Goal: Communication & Community: Answer question/provide support

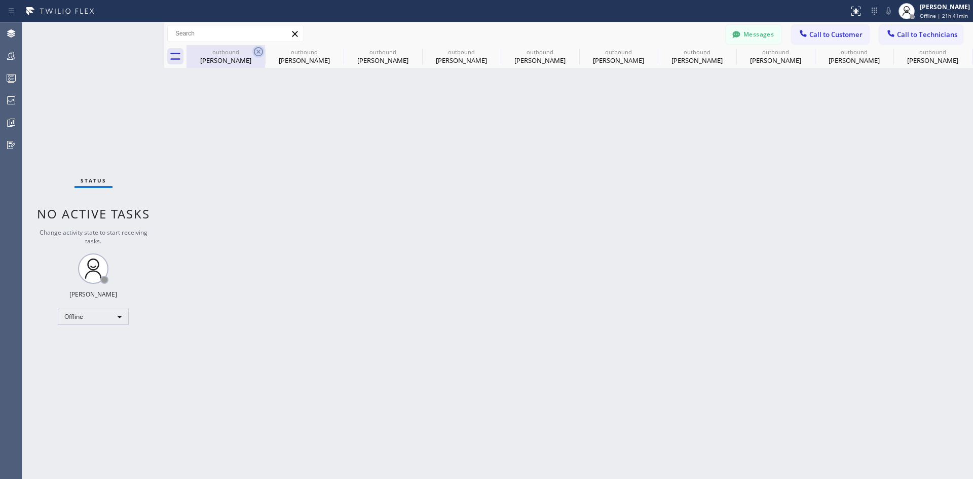
click at [255, 49] on icon at bounding box center [258, 52] width 12 height 12
click at [0, 0] on icon at bounding box center [0, 0] width 0 height 0
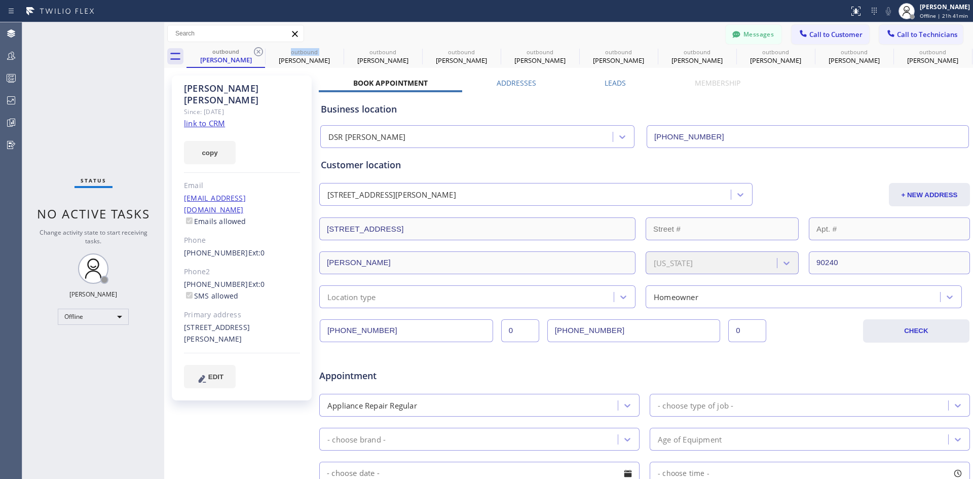
click at [255, 49] on icon at bounding box center [258, 52] width 12 height 12
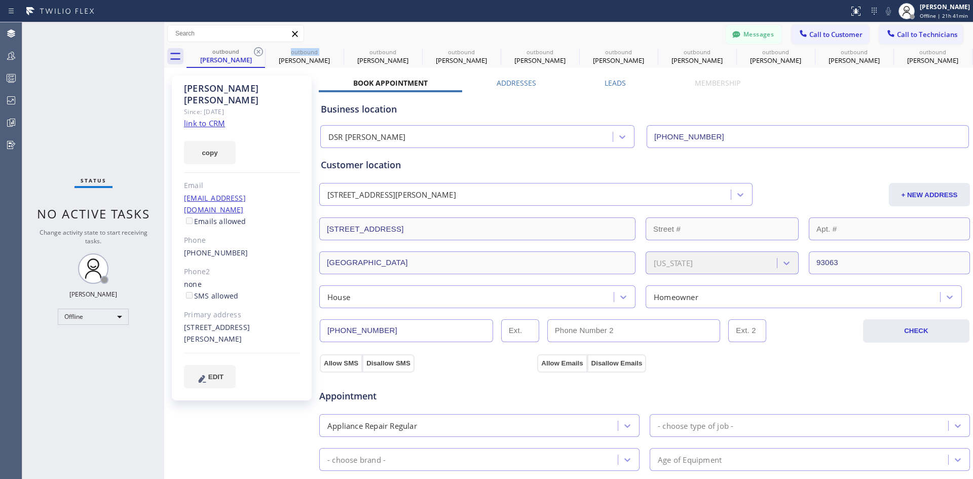
click at [255, 49] on icon at bounding box center [258, 52] width 12 height 12
click at [0, 0] on icon at bounding box center [0, 0] width 0 height 0
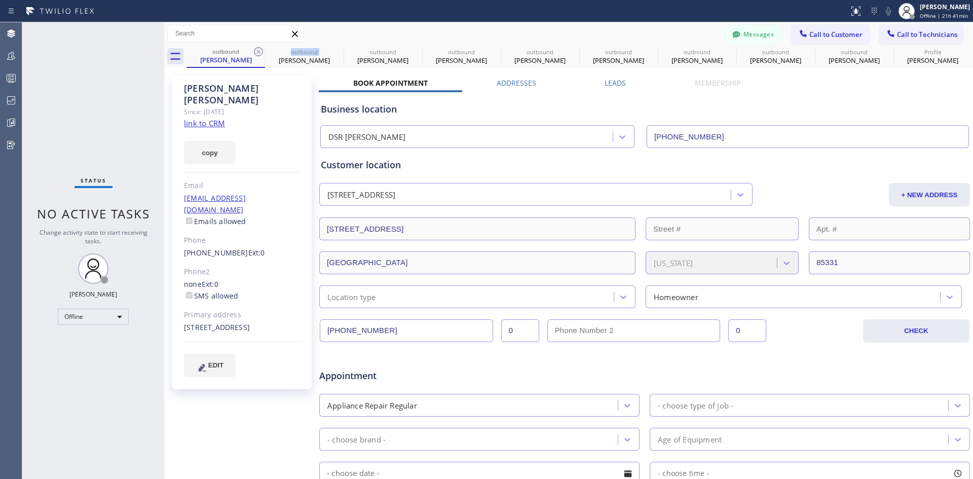
click at [255, 49] on icon at bounding box center [258, 52] width 12 height 12
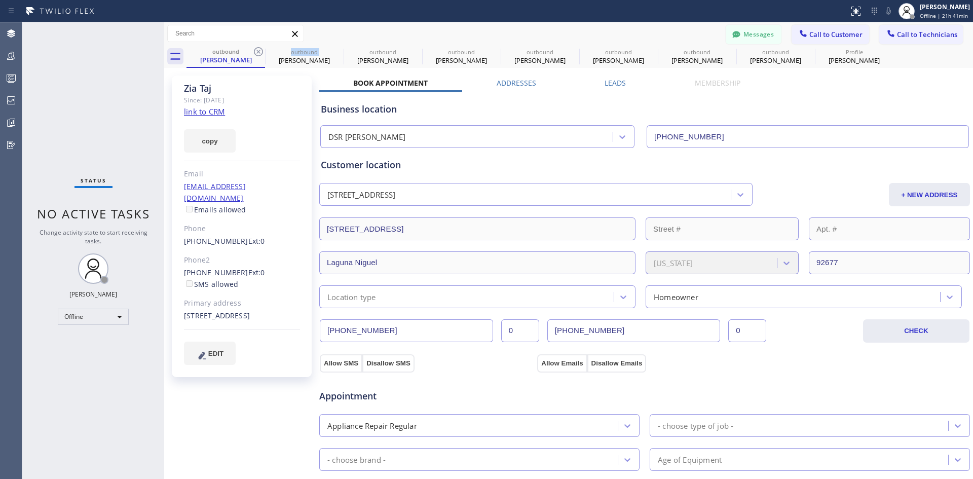
click at [255, 49] on icon at bounding box center [258, 52] width 12 height 12
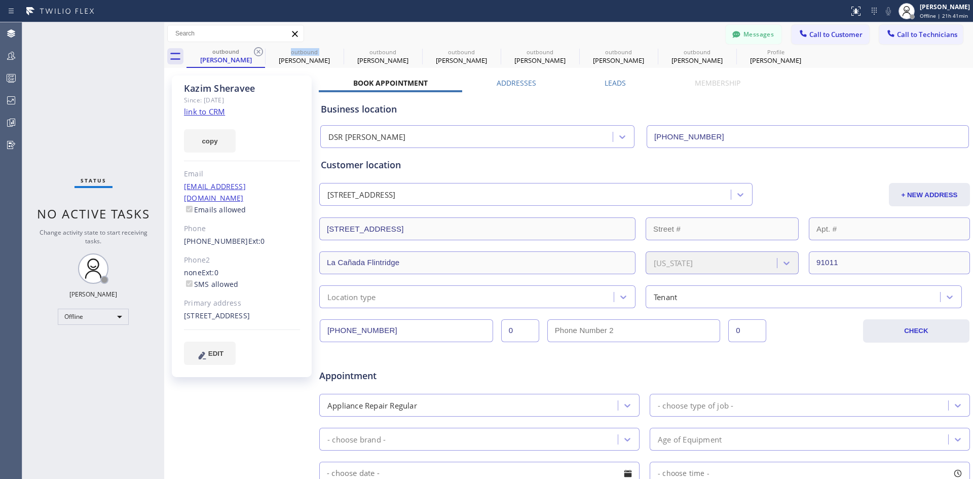
click at [255, 49] on icon at bounding box center [258, 52] width 12 height 12
click at [0, 0] on icon at bounding box center [0, 0] width 0 height 0
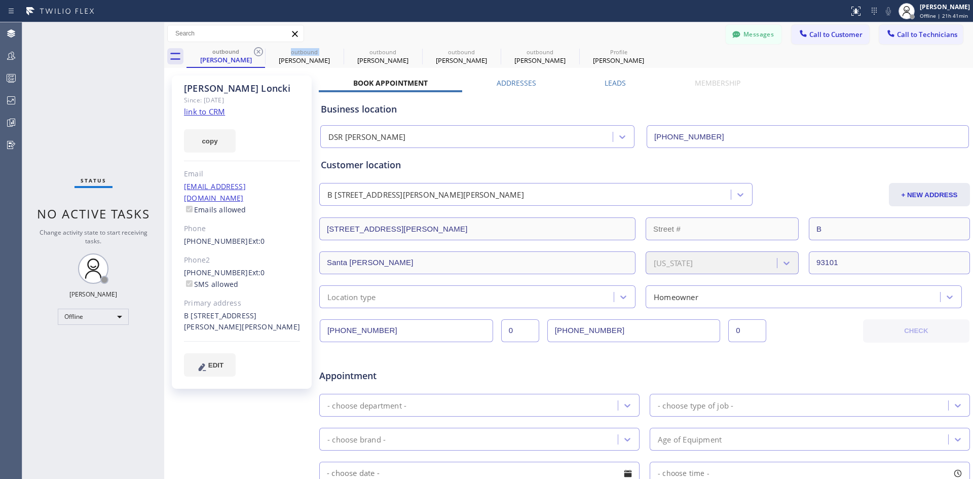
click at [255, 49] on icon at bounding box center [258, 52] width 12 height 12
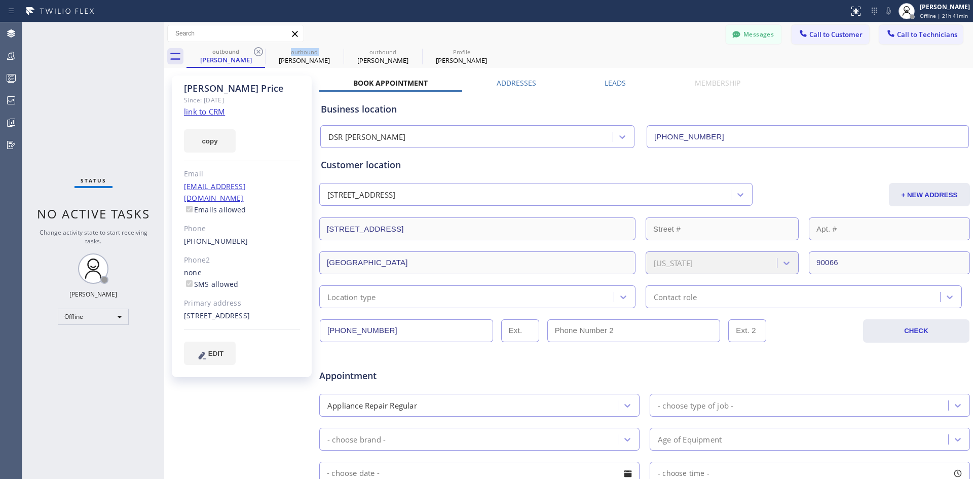
click at [255, 49] on icon at bounding box center [258, 52] width 12 height 12
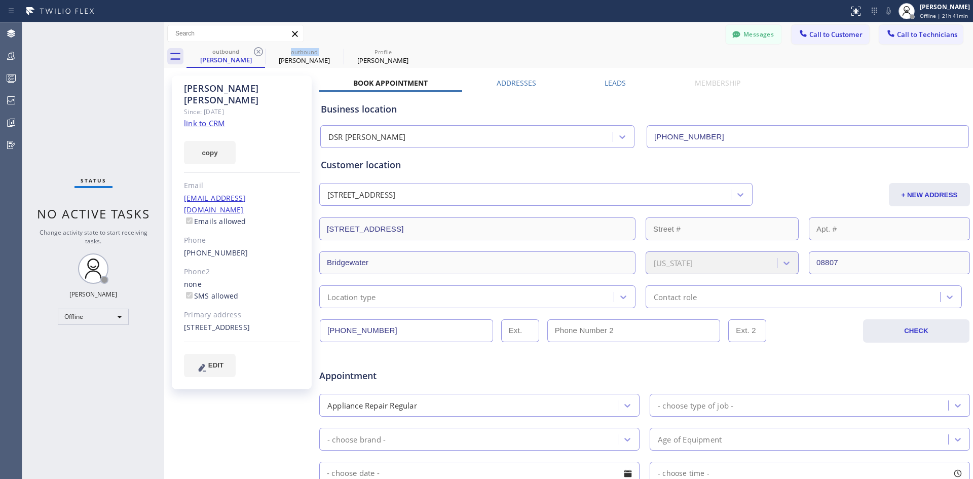
click at [255, 49] on icon at bounding box center [258, 52] width 12 height 12
click at [0, 0] on icon at bounding box center [0, 0] width 0 height 0
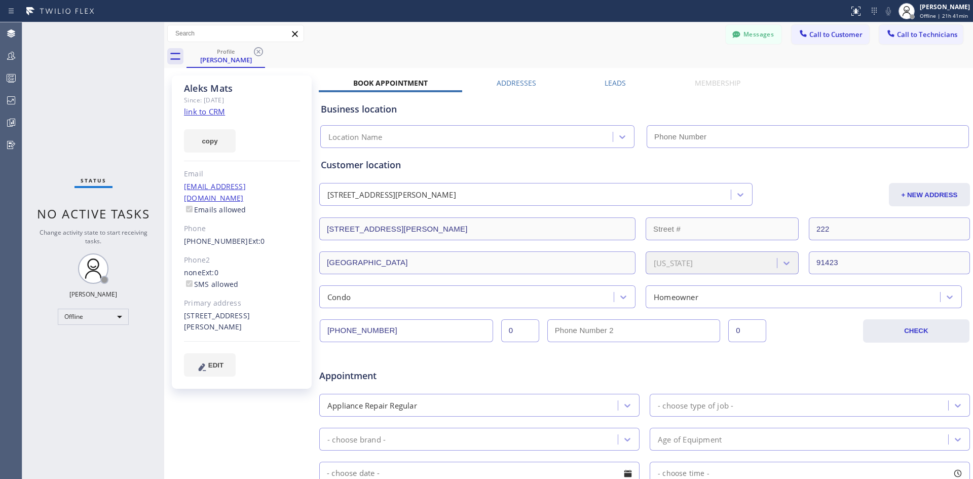
click at [255, 49] on icon at bounding box center [258, 52] width 12 height 12
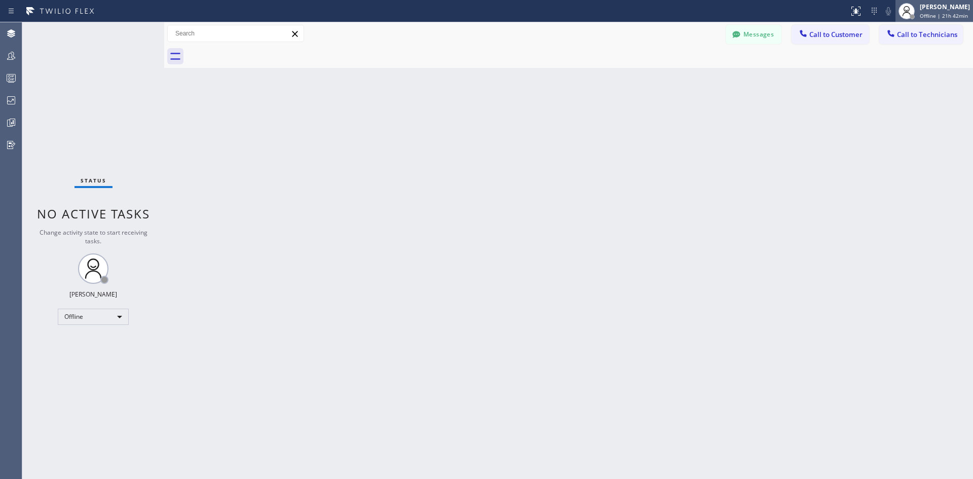
click at [924, 17] on span "Offline | 21h 42min" at bounding box center [943, 15] width 48 height 7
click at [798, 86] on div "Back to Dashboard Change Sender ID Customers Technicians KS Kazim Sheravee [DAT…" at bounding box center [568, 250] width 808 height 456
click at [923, 16] on span "Offline | 21h 43min" at bounding box center [943, 15] width 48 height 7
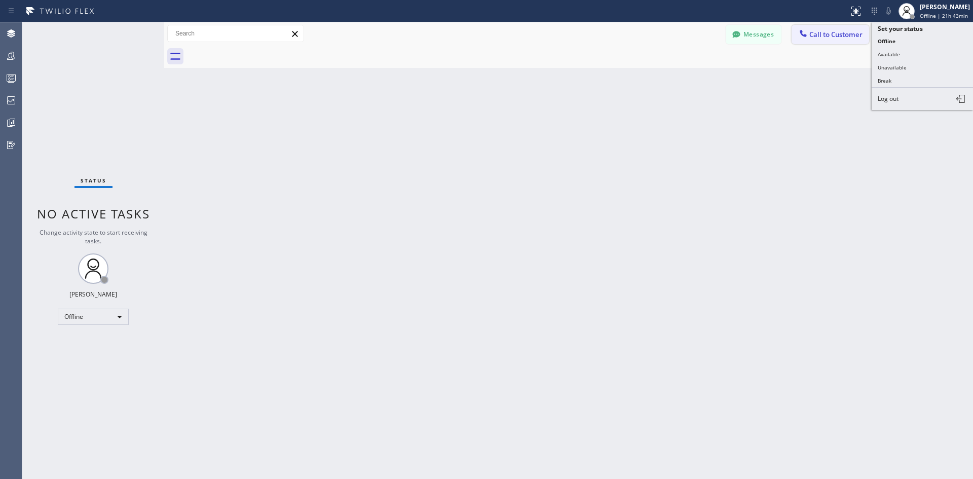
drag, startPoint x: 916, startPoint y: 69, endPoint x: 847, endPoint y: 27, distance: 80.3
click at [911, 68] on button "Unavailable" at bounding box center [921, 67] width 101 height 13
click at [843, 22] on div "Messages Call to Customer Call to Technicians Outbound call Location Search loc…" at bounding box center [568, 33] width 808 height 23
click at [840, 28] on button "Call to Customer" at bounding box center [829, 34] width 77 height 19
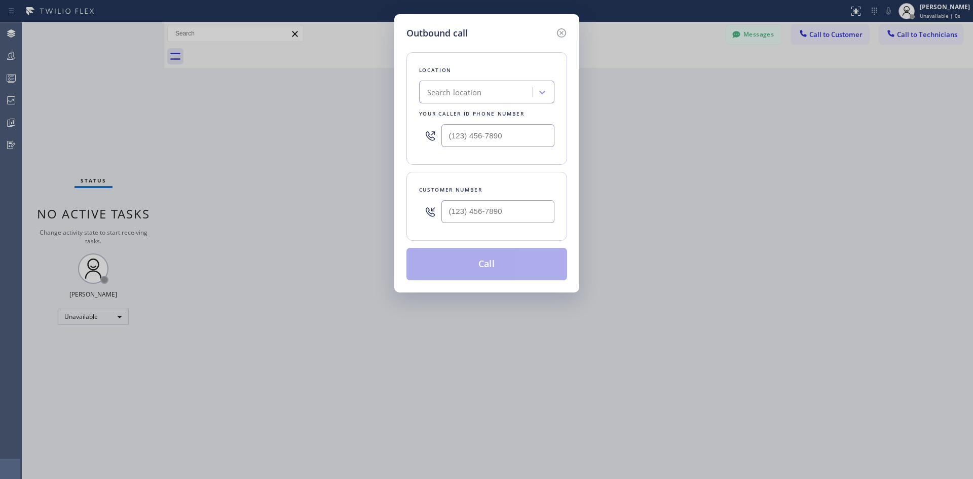
click at [467, 87] on div "Search location" at bounding box center [454, 93] width 55 height 12
type input "d"
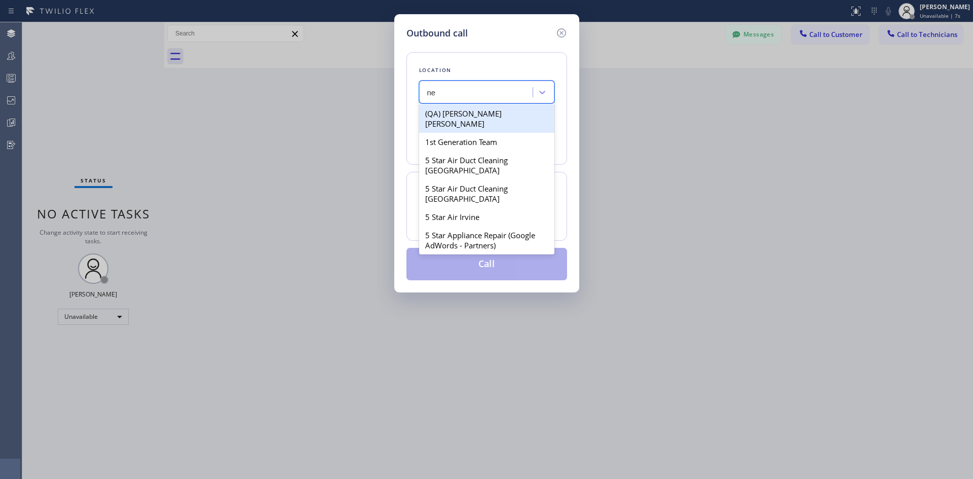
type input "n"
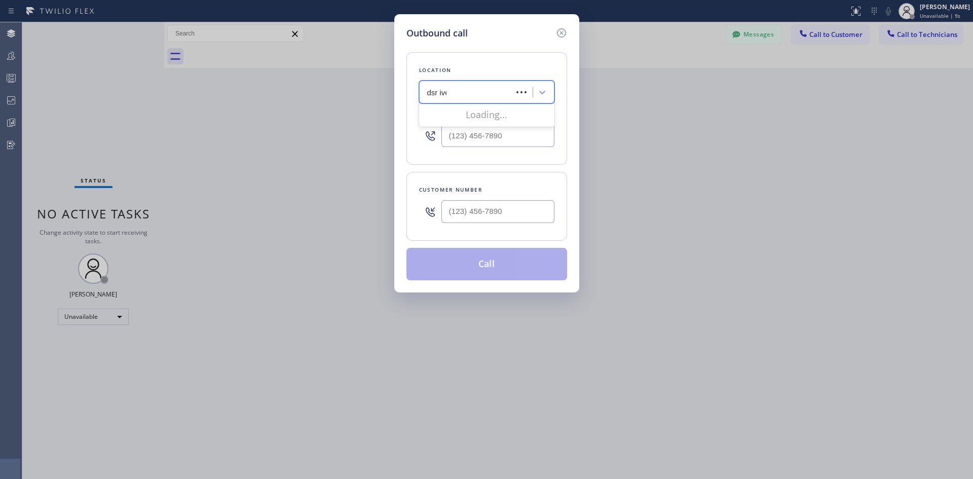
type input "dsr iver"
click at [475, 119] on div "DSR [PERSON_NAME]" at bounding box center [486, 113] width 135 height 18
type input "[PHONE_NUMBER]"
drag, startPoint x: 518, startPoint y: 137, endPoint x: 408, endPoint y: 136, distance: 109.9
click at [408, 136] on div "Location DSR [PERSON_NAME] Your caller id phone number [PHONE_NUMBER]" at bounding box center [486, 108] width 161 height 112
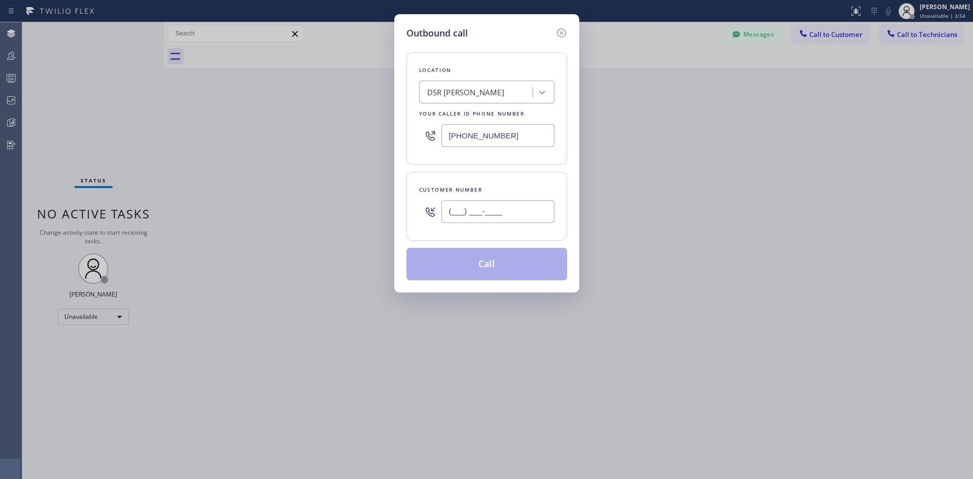
click at [482, 207] on input "(___) ___-____" at bounding box center [497, 211] width 113 height 23
paste input "949) 701-5285"
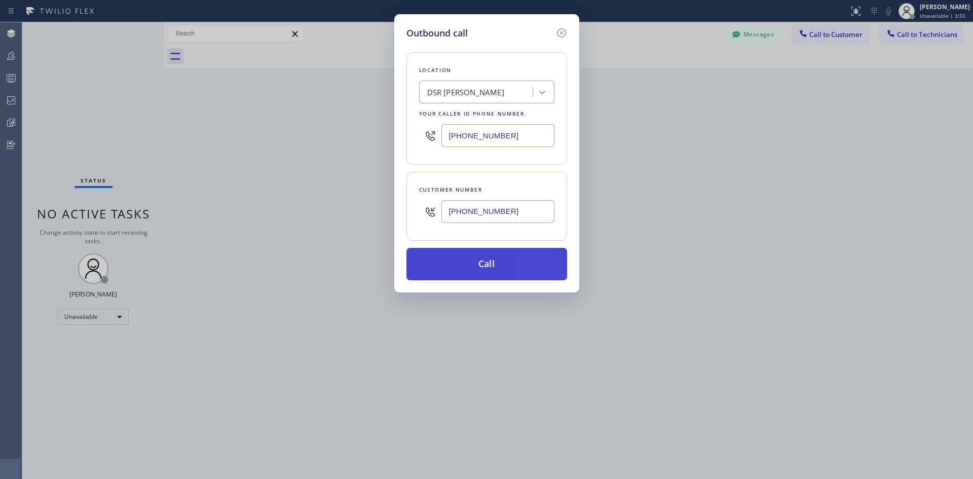
type input "[PHONE_NUMBER]"
click at [501, 254] on button "Call" at bounding box center [486, 264] width 161 height 32
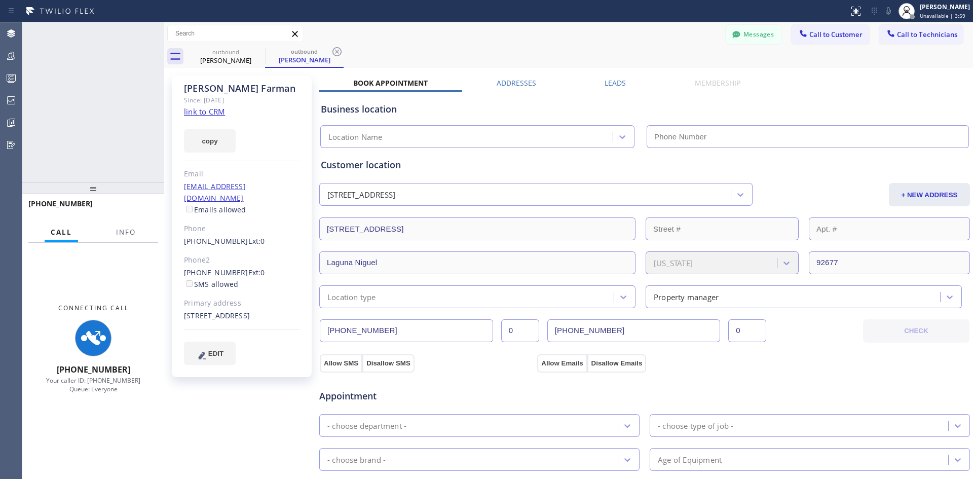
type input "[PHONE_NUMBER]"
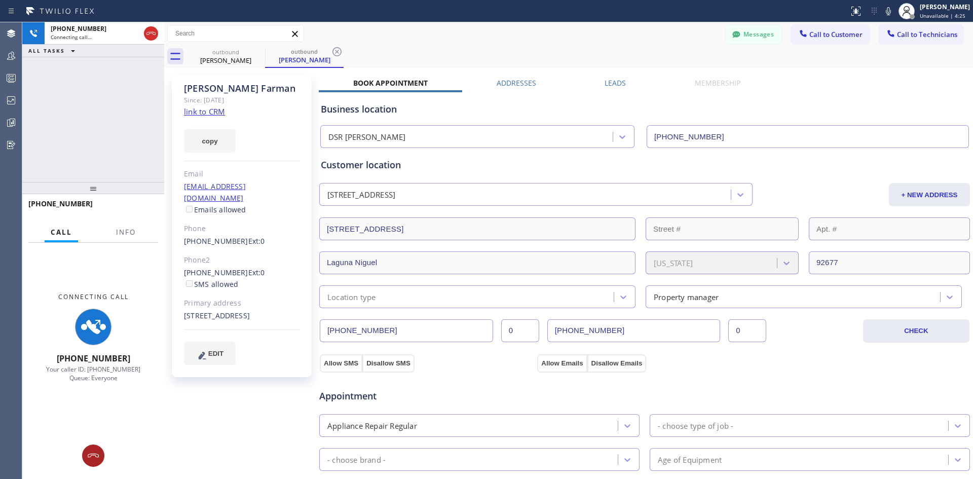
click at [95, 464] on button at bounding box center [93, 455] width 22 height 22
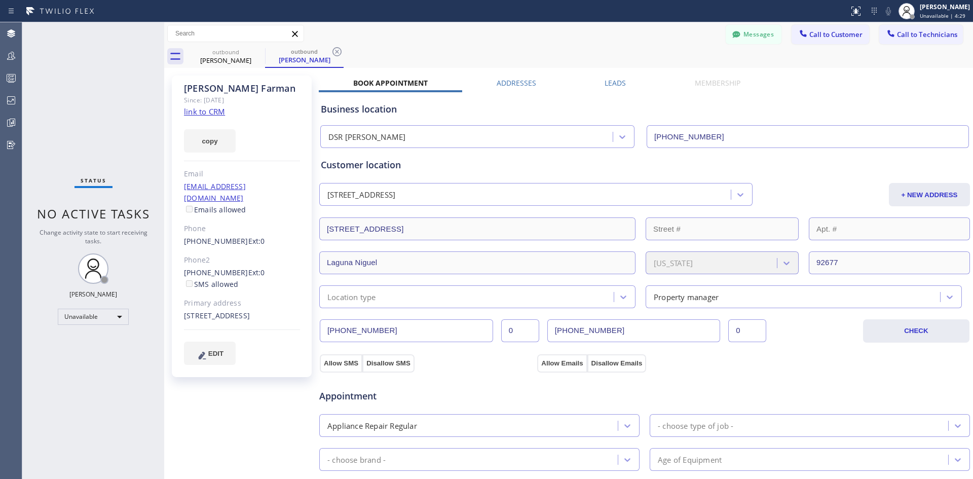
drag, startPoint x: 340, startPoint y: 47, endPoint x: 334, endPoint y: 48, distance: 5.7
click at [340, 47] on icon at bounding box center [337, 52] width 12 height 12
click at [256, 50] on icon at bounding box center [258, 52] width 12 height 12
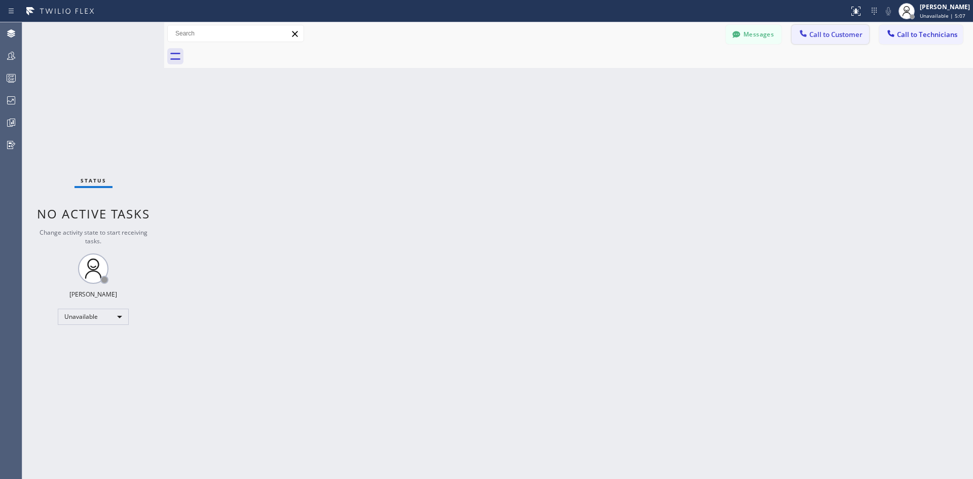
click at [817, 31] on span "Call to Customer" at bounding box center [835, 34] width 53 height 9
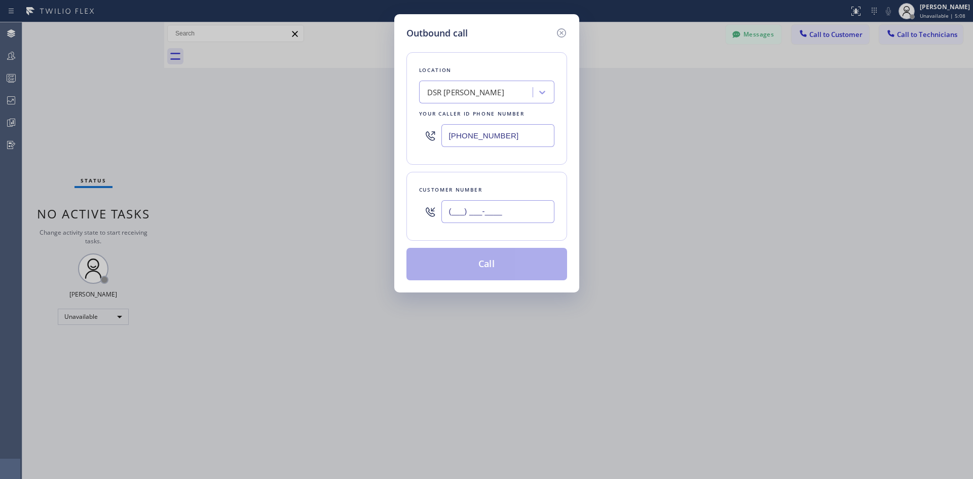
click at [501, 209] on input "(___) ___-____" at bounding box center [497, 211] width 113 height 23
paste input "562) 625-6604"
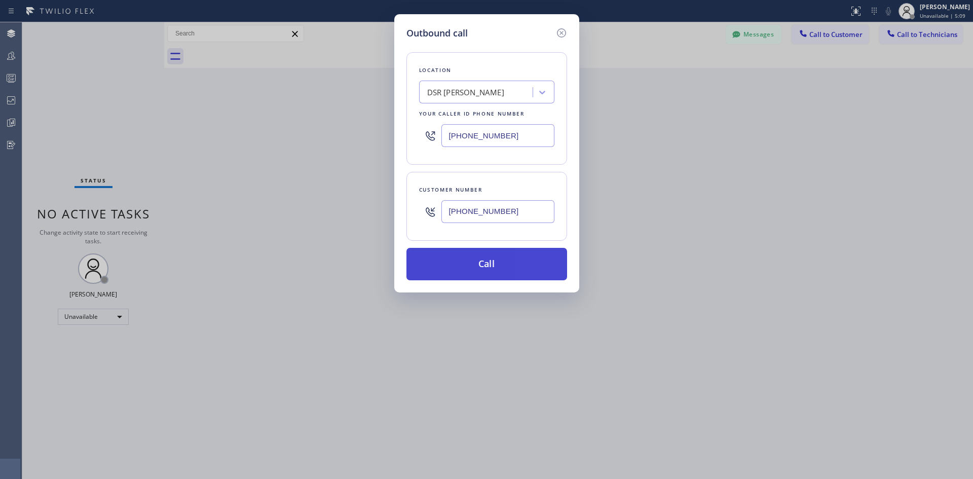
type input "[PHONE_NUMBER]"
click at [508, 253] on button "Call" at bounding box center [486, 264] width 161 height 32
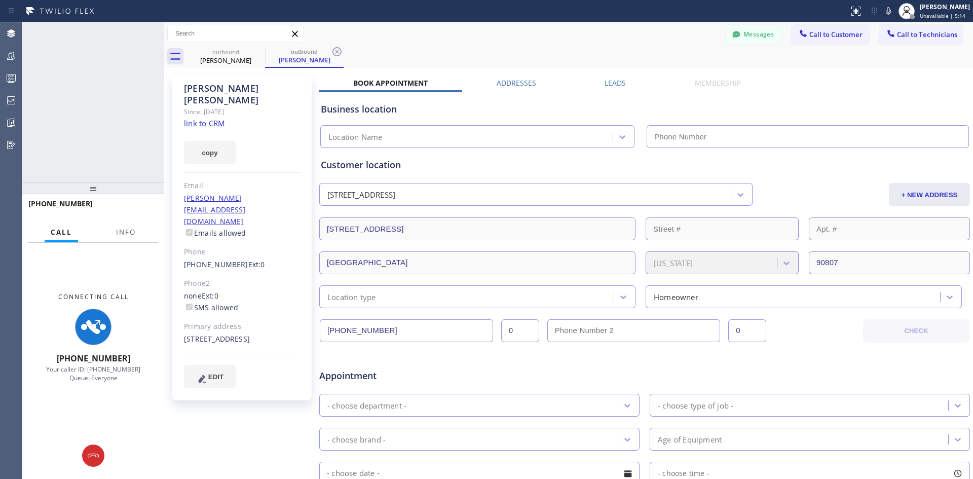
type input "[PHONE_NUMBER]"
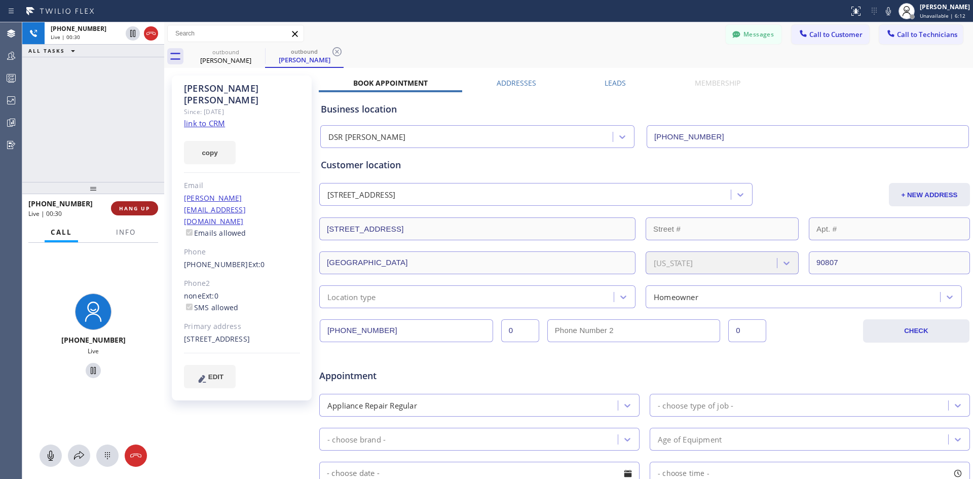
click at [144, 202] on button "HANG UP" at bounding box center [134, 208] width 47 height 14
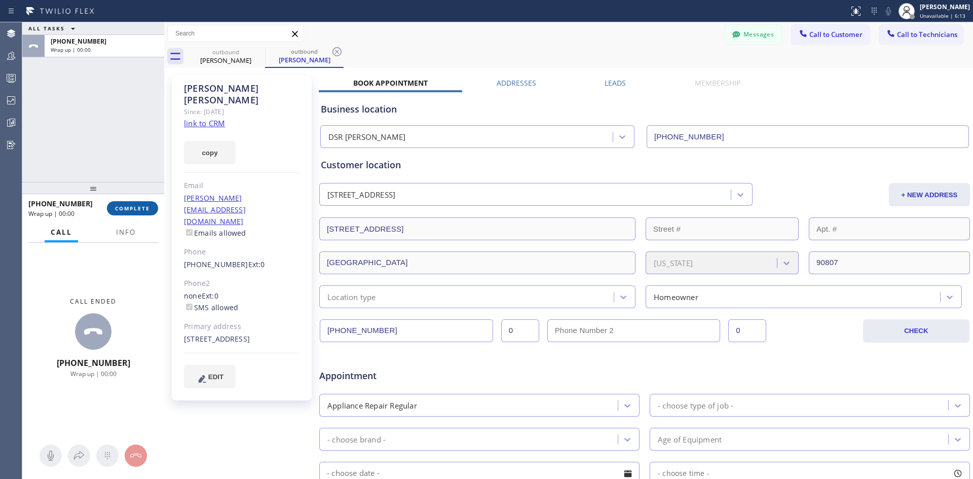
click at [146, 205] on span "COMPLETE" at bounding box center [132, 208] width 35 height 7
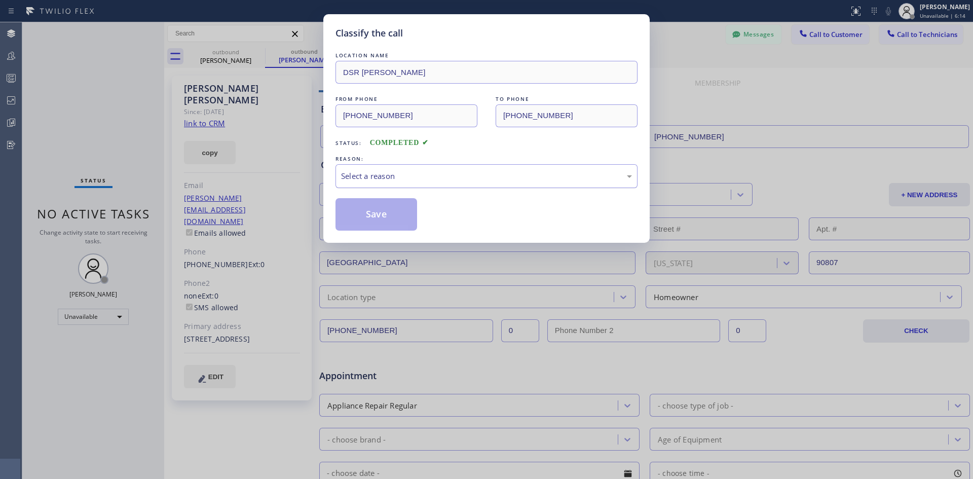
click at [552, 177] on div "Select a reason" at bounding box center [486, 176] width 291 height 12
click at [395, 210] on button "Save" at bounding box center [376, 214] width 82 height 32
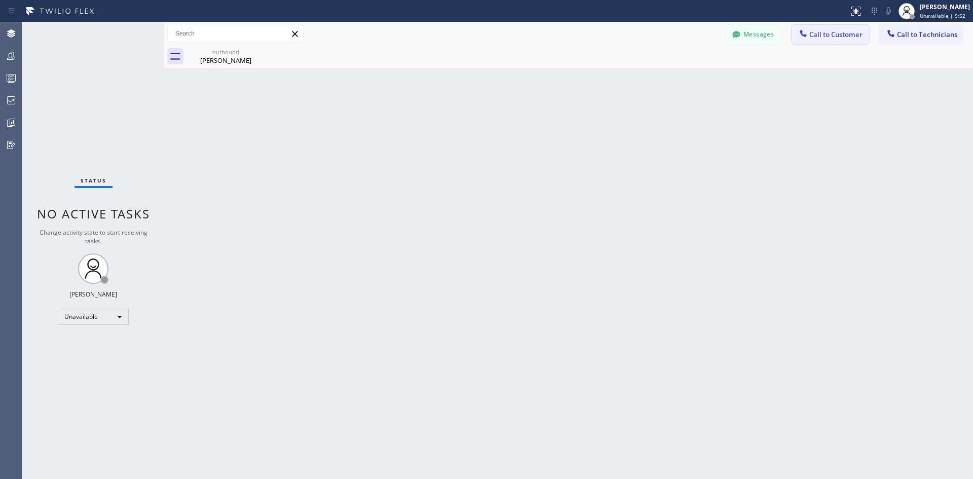
click at [837, 43] on button "Call to Customer" at bounding box center [829, 34] width 77 height 19
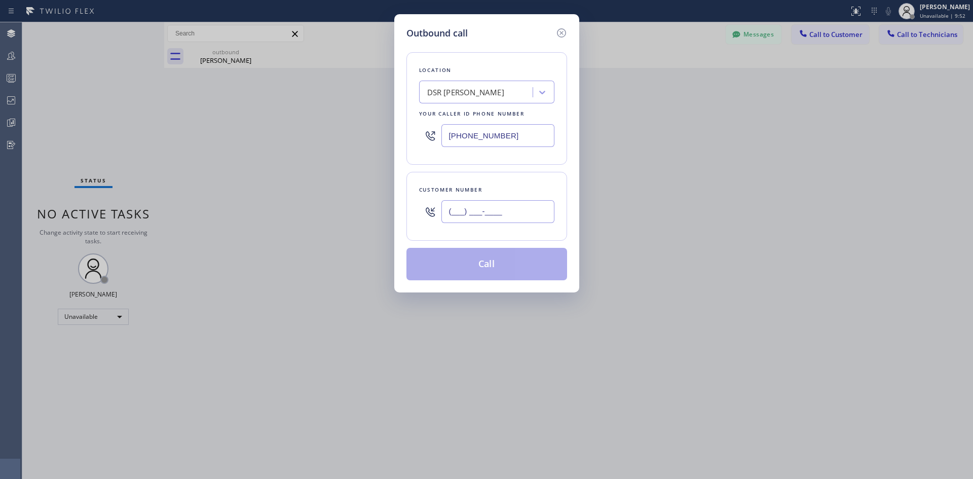
click at [508, 206] on input "(___) ___-____" at bounding box center [497, 211] width 113 height 23
paste input "925) 621-9145"
type input "[PHONE_NUMBER]"
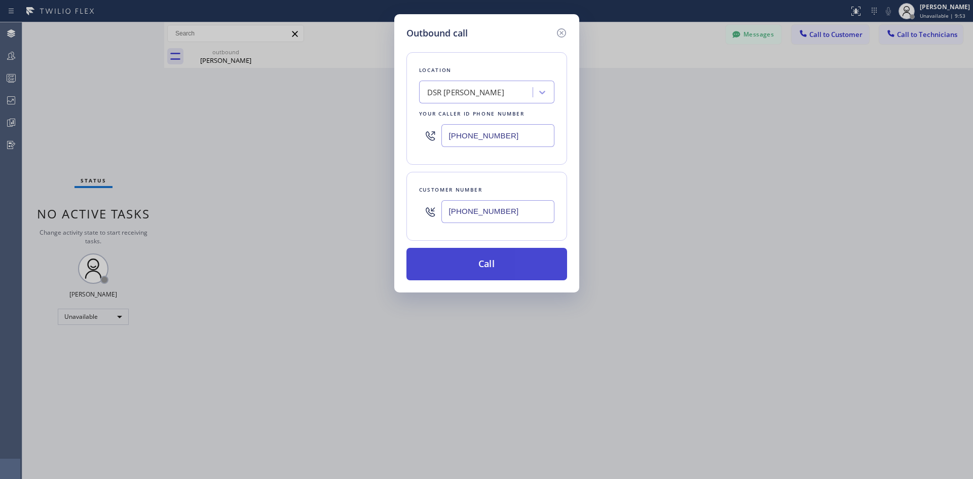
click at [503, 271] on button "Call" at bounding box center [486, 264] width 161 height 32
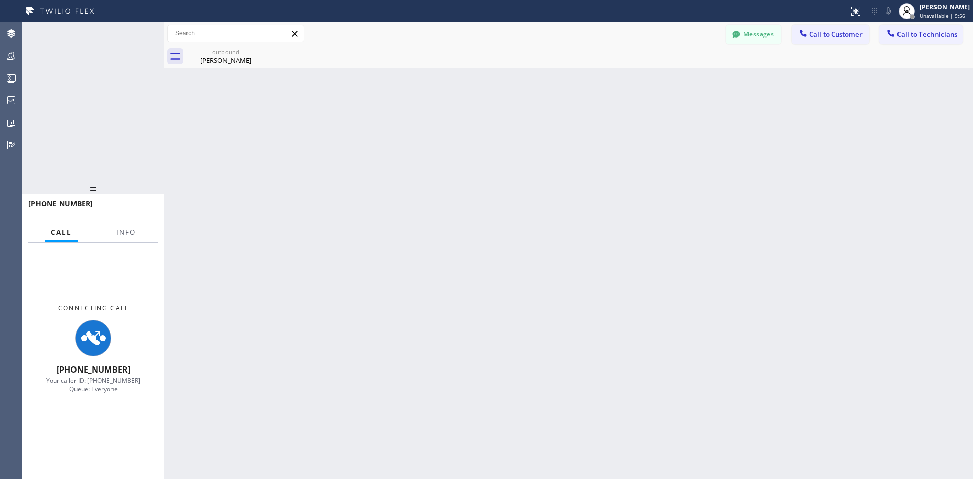
click at [507, 262] on div "Back to Dashboard Change Sender ID Customers Technicians KS Kazim Sheravee [DAT…" at bounding box center [568, 250] width 808 height 456
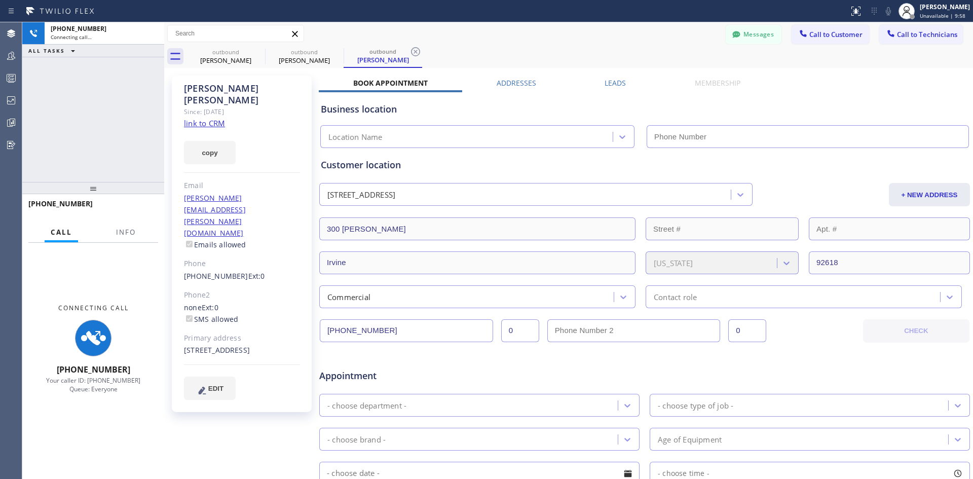
type input "[PHONE_NUMBER]"
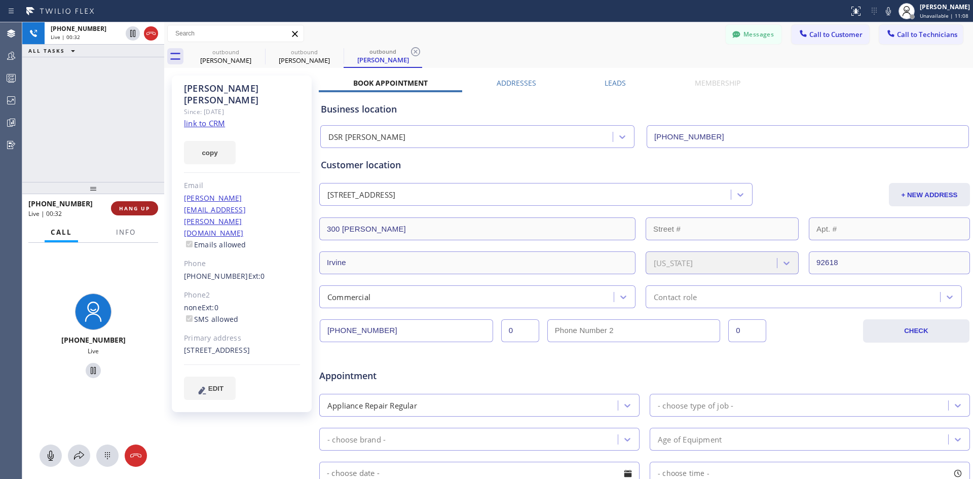
click at [146, 203] on button "HANG UP" at bounding box center [134, 208] width 47 height 14
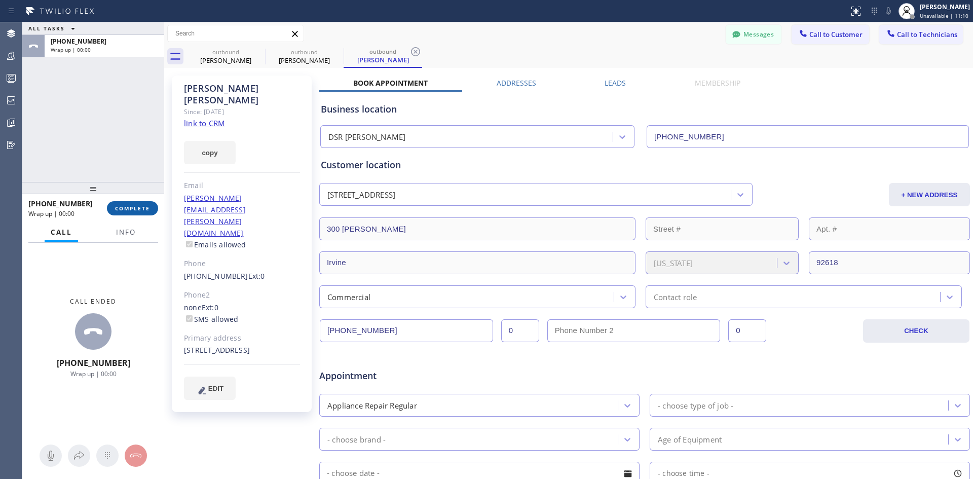
click at [118, 209] on span "COMPLETE" at bounding box center [132, 208] width 35 height 7
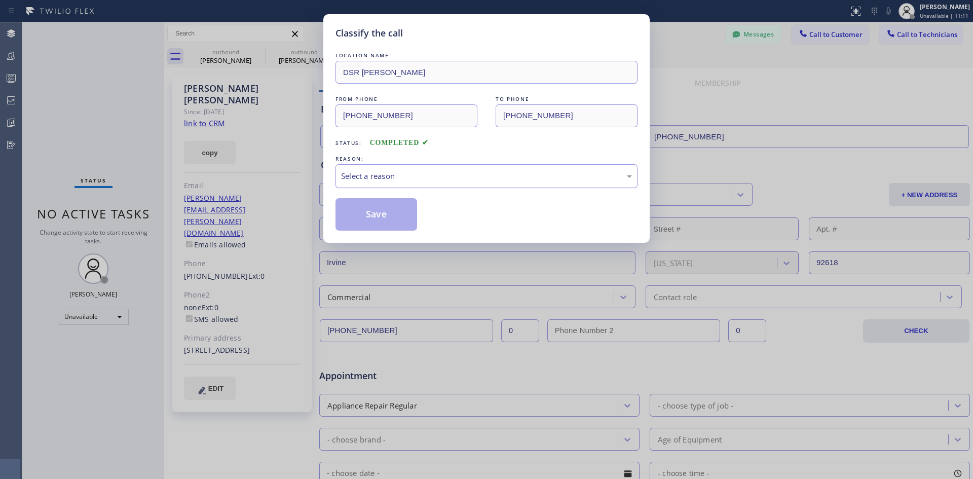
click at [379, 174] on div "Select a reason" at bounding box center [486, 176] width 291 height 12
click at [373, 214] on button "Save" at bounding box center [376, 214] width 82 height 32
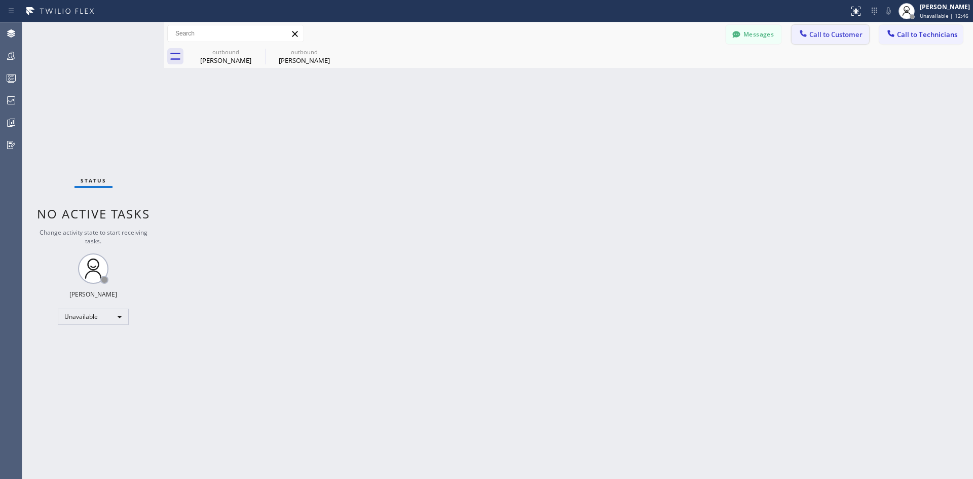
click at [819, 40] on button "Call to Customer" at bounding box center [829, 34] width 77 height 19
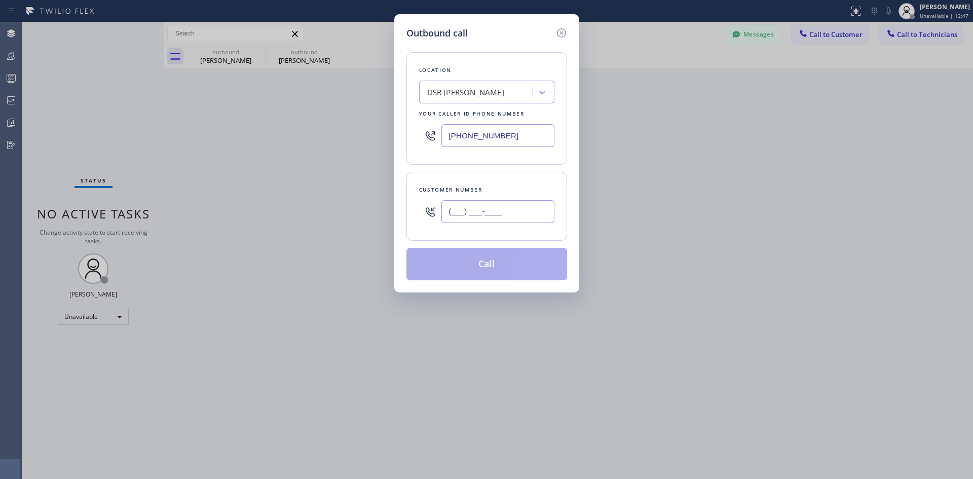
click at [485, 214] on input "(___) ___-____" at bounding box center [497, 211] width 113 height 23
paste input "425) 823-6440"
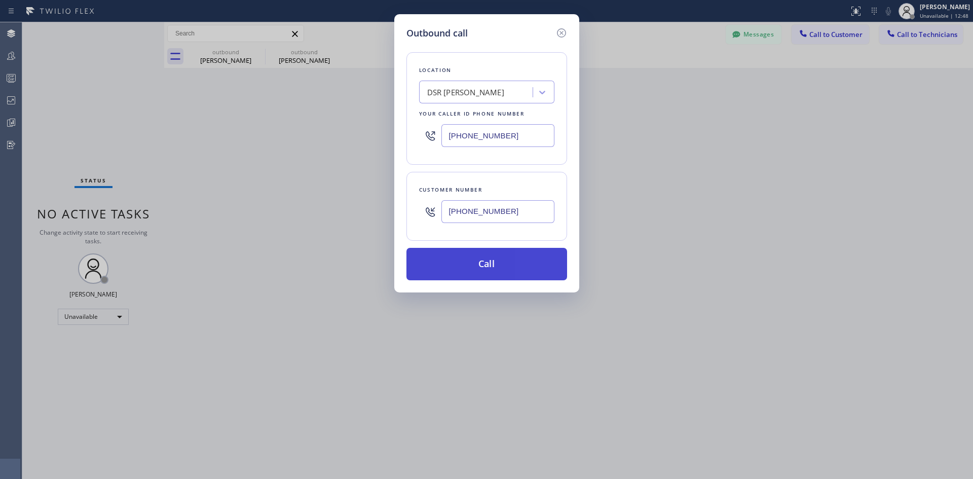
type input "[PHONE_NUMBER]"
click at [479, 261] on button "Call" at bounding box center [486, 264] width 161 height 32
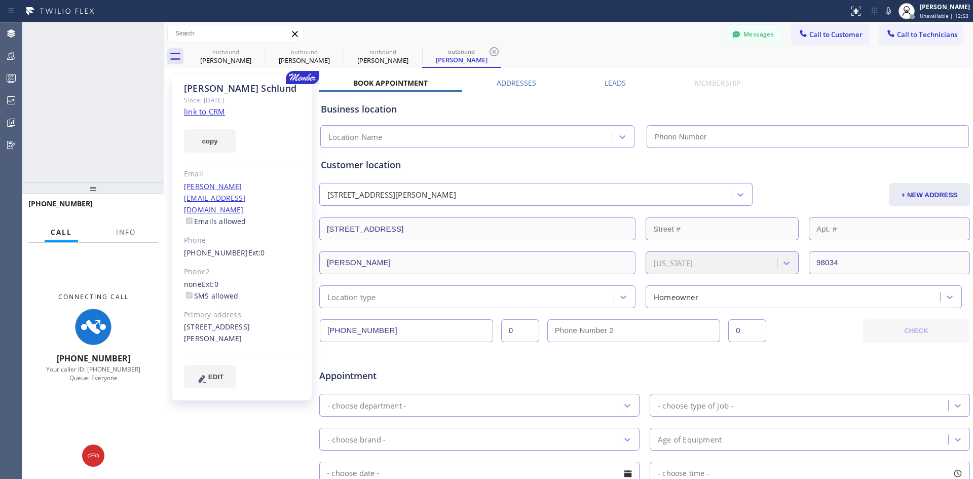
type input "[PHONE_NUMBER]"
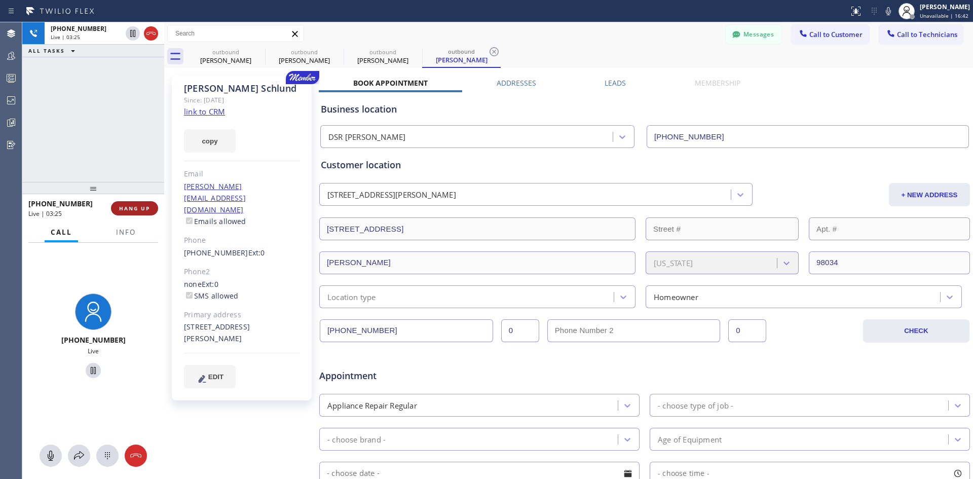
click at [131, 210] on span "HANG UP" at bounding box center [134, 208] width 31 height 7
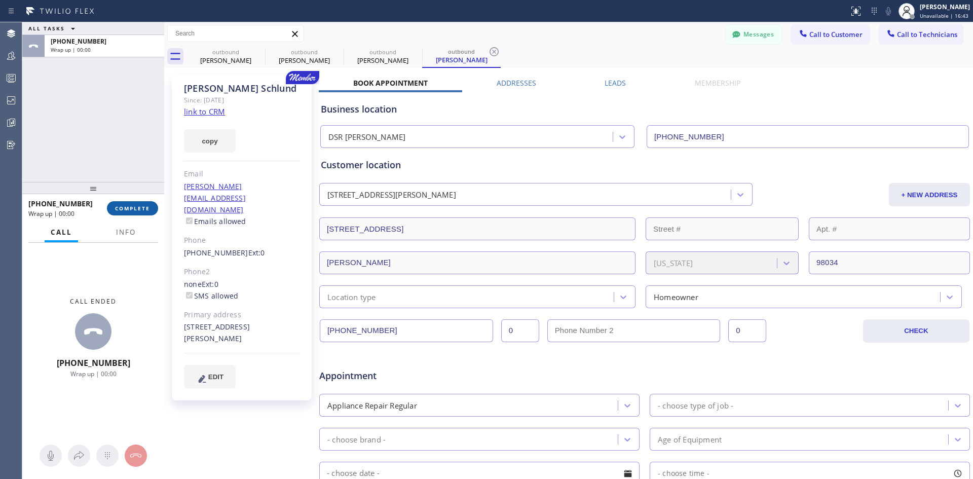
click at [132, 211] on span "COMPLETE" at bounding box center [132, 208] width 35 height 7
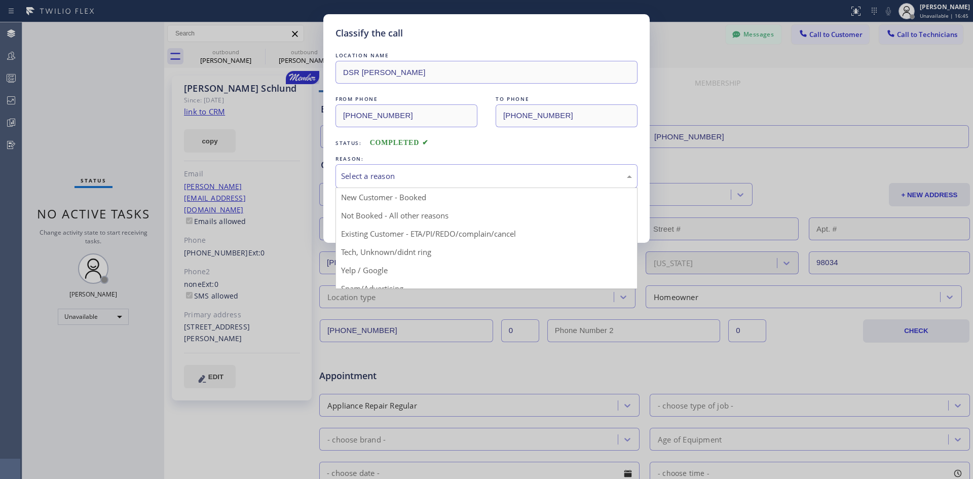
click at [584, 168] on div "Select a reason" at bounding box center [486, 176] width 302 height 24
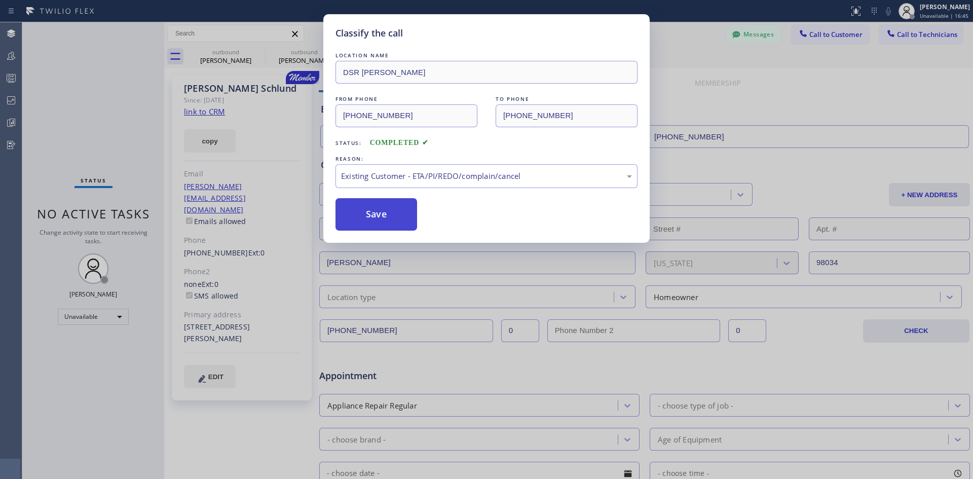
click at [395, 212] on button "Save" at bounding box center [376, 214] width 82 height 32
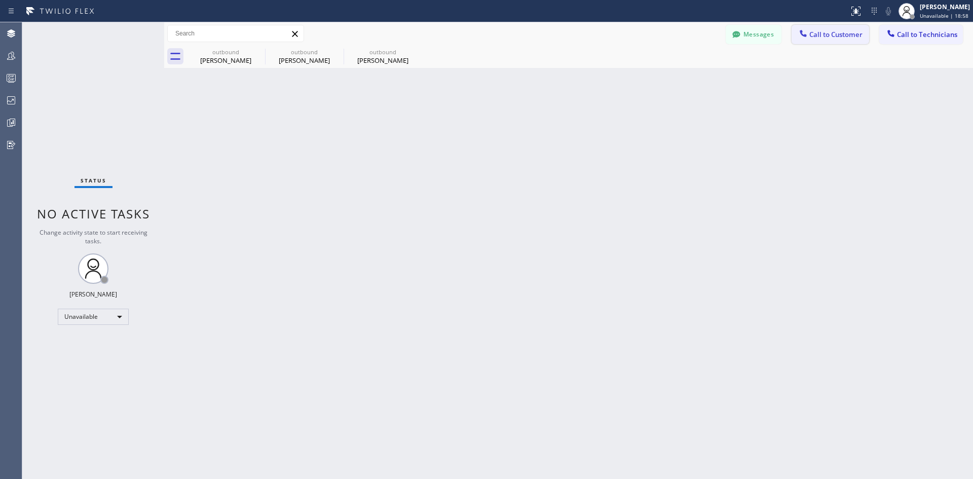
click at [842, 35] on span "Call to Customer" at bounding box center [835, 34] width 53 height 9
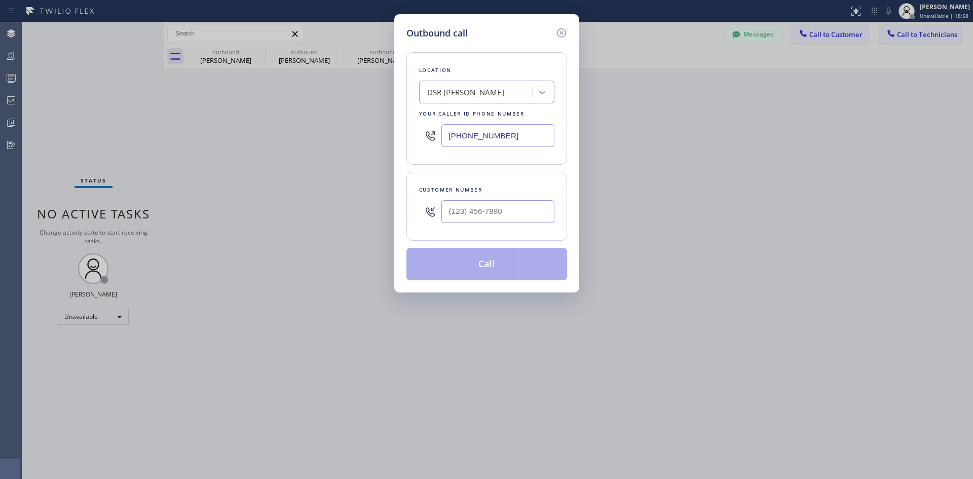
click at [509, 226] on div at bounding box center [497, 211] width 113 height 33
click at [509, 212] on input "(___) ___-____" at bounding box center [497, 211] width 113 height 23
paste input "949) 230-0735"
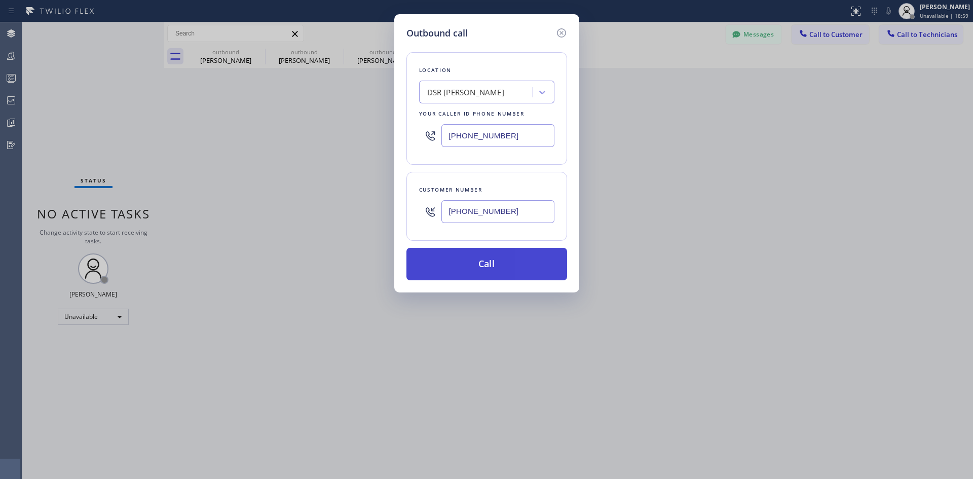
type input "[PHONE_NUMBER]"
click at [512, 272] on button "Call" at bounding box center [486, 264] width 161 height 32
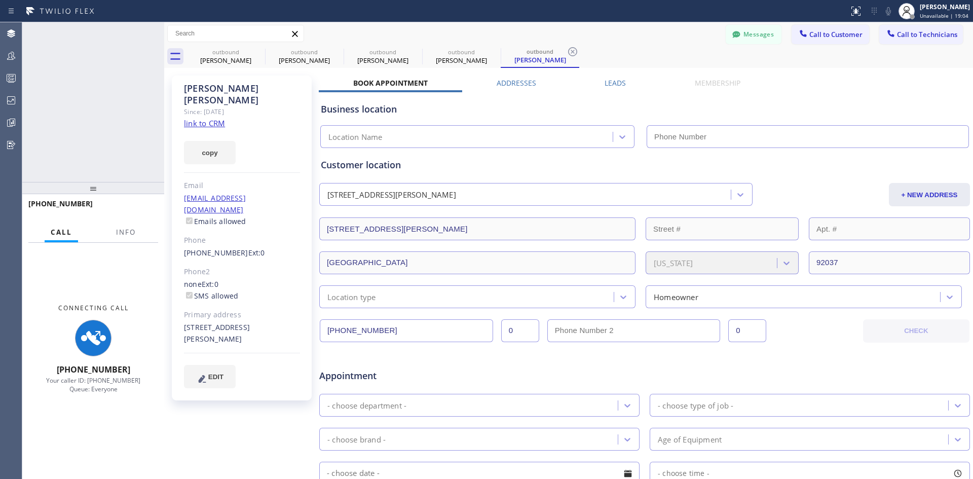
type input "[PHONE_NUMBER]"
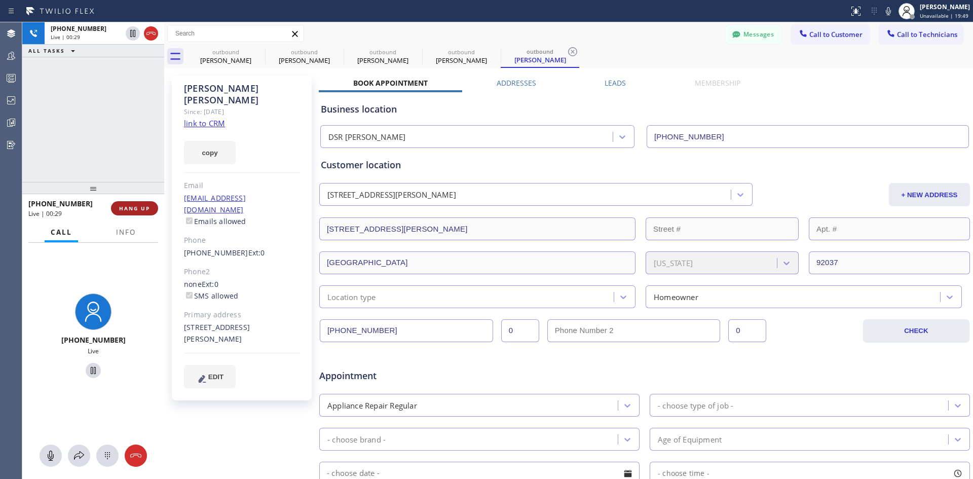
click at [135, 205] on span "HANG UP" at bounding box center [134, 208] width 31 height 7
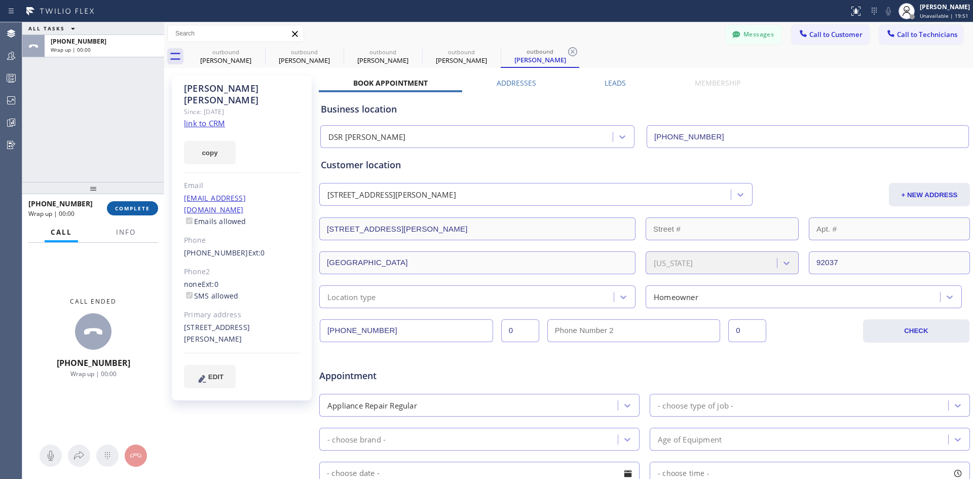
click at [130, 209] on span "COMPLETE" at bounding box center [132, 208] width 35 height 7
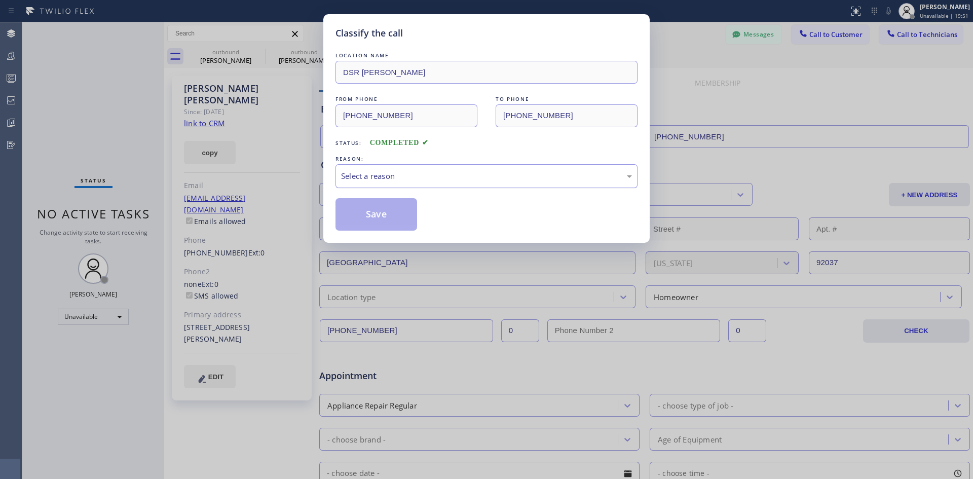
click at [437, 178] on div "Select a reason" at bounding box center [486, 176] width 291 height 12
click at [406, 220] on button "Save" at bounding box center [376, 214] width 82 height 32
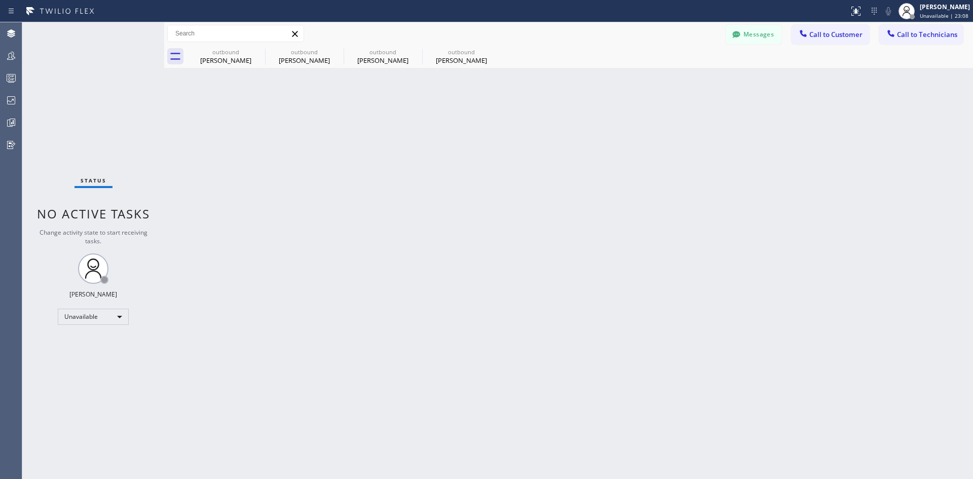
click at [814, 36] on span "Call to Customer" at bounding box center [835, 34] width 53 height 9
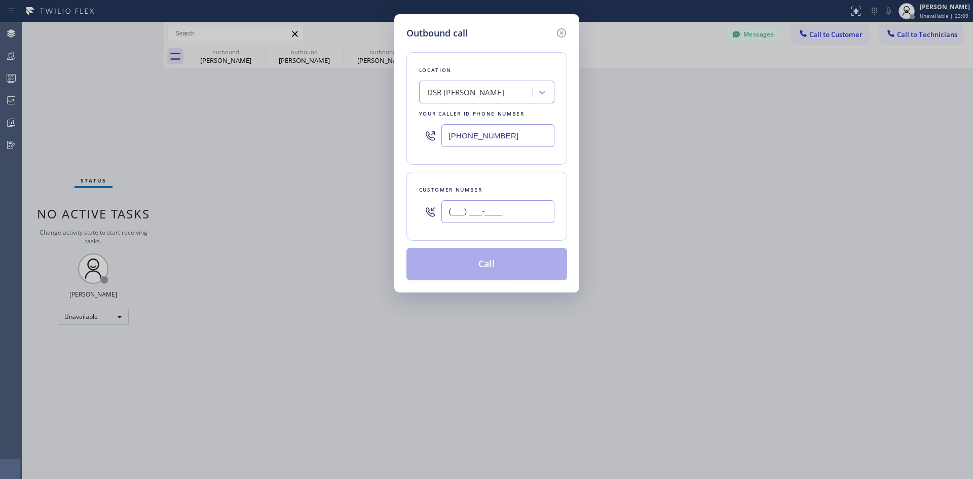
click at [532, 211] on input "(___) ___-____" at bounding box center [497, 211] width 113 height 23
paste input "815) 603-1404"
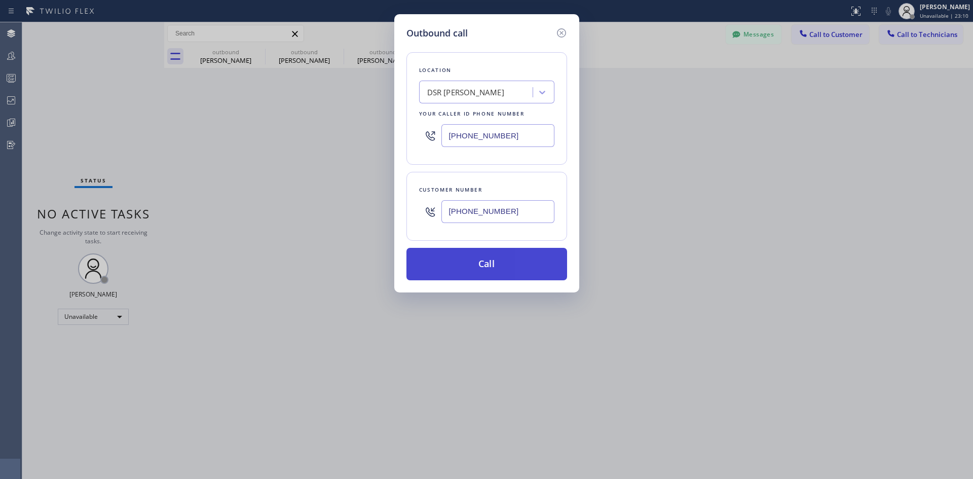
type input "[PHONE_NUMBER]"
click at [508, 261] on button "Call" at bounding box center [486, 264] width 161 height 32
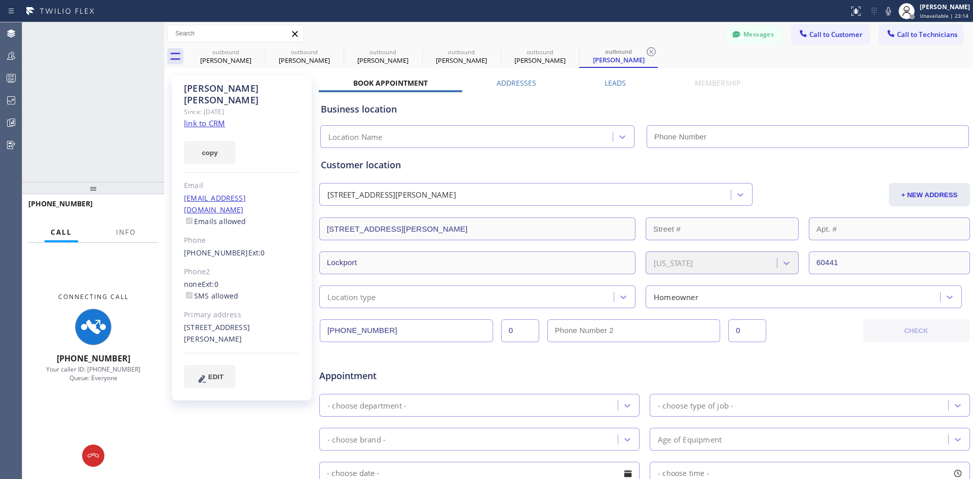
type input "[PHONE_NUMBER]"
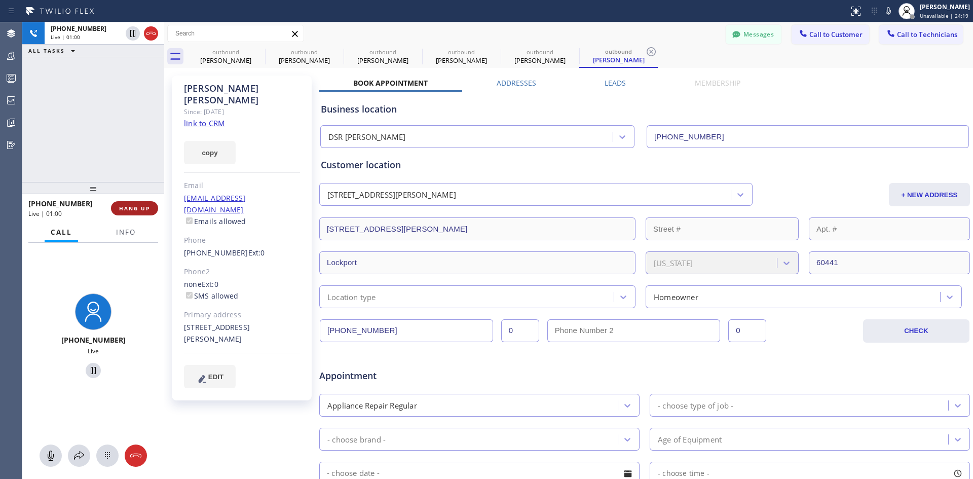
click at [152, 203] on button "HANG UP" at bounding box center [134, 208] width 47 height 14
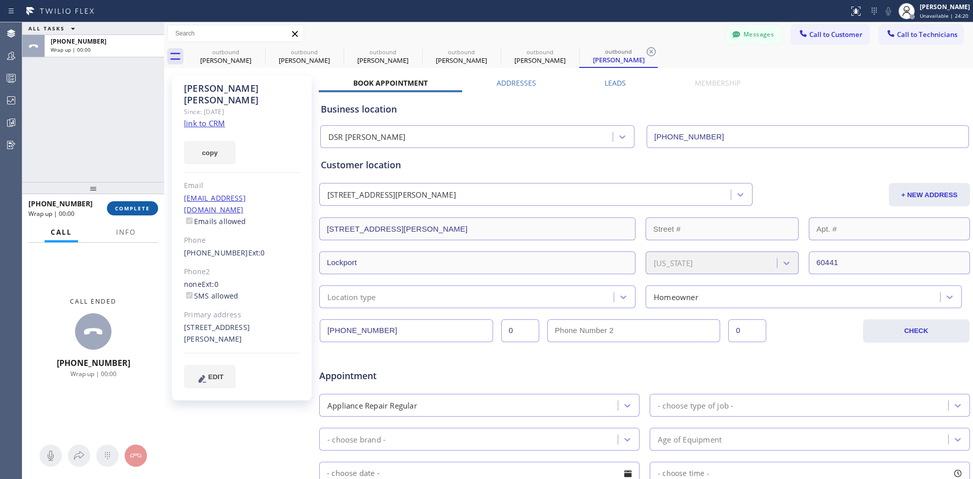
click at [135, 210] on span "COMPLETE" at bounding box center [132, 208] width 35 height 7
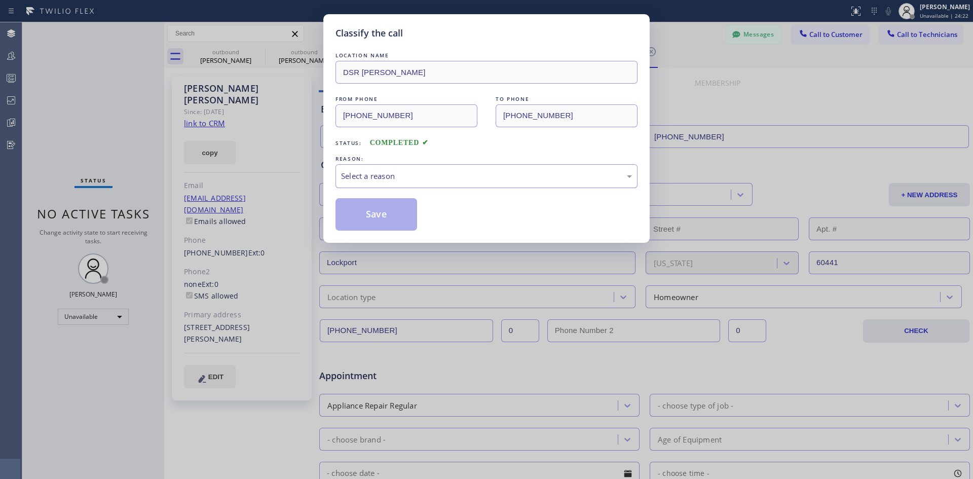
click at [552, 174] on div "Select a reason" at bounding box center [486, 176] width 291 height 12
click at [387, 223] on button "Save" at bounding box center [376, 214] width 82 height 32
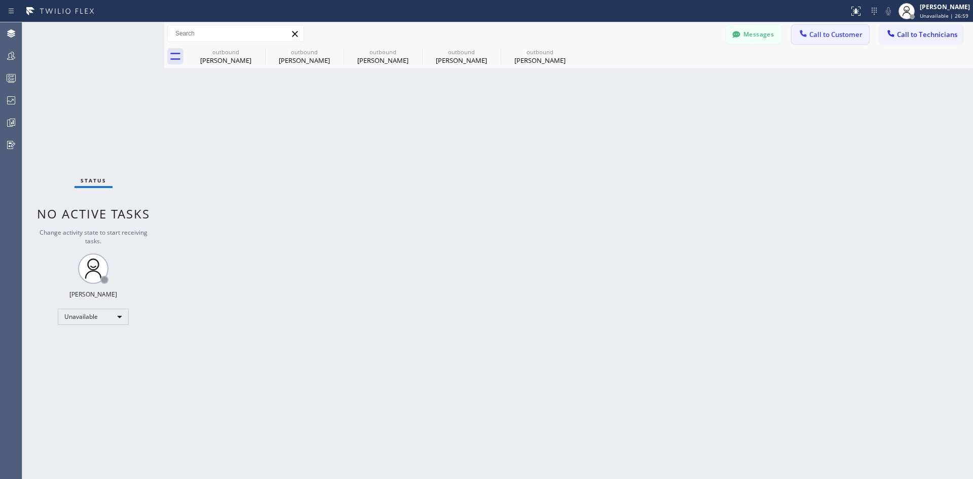
click at [835, 33] on span "Call to Customer" at bounding box center [835, 34] width 53 height 9
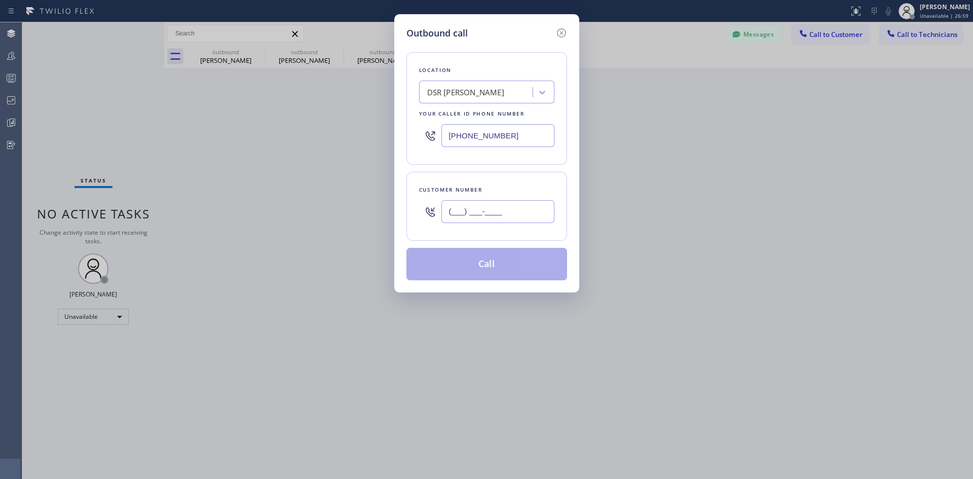
click at [501, 209] on input "(___) ___-____" at bounding box center [497, 211] width 113 height 23
paste input "737) 932-0300"
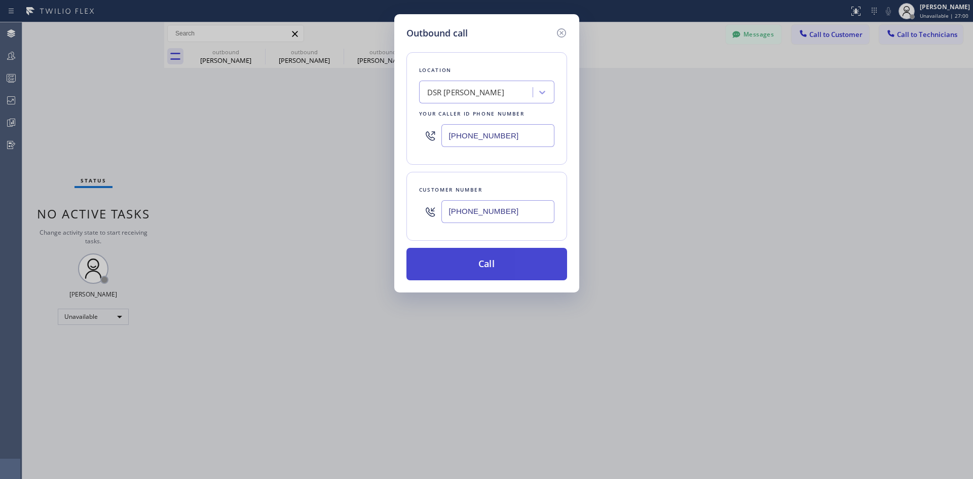
type input "[PHONE_NUMBER]"
click at [504, 261] on button "Call" at bounding box center [486, 264] width 161 height 32
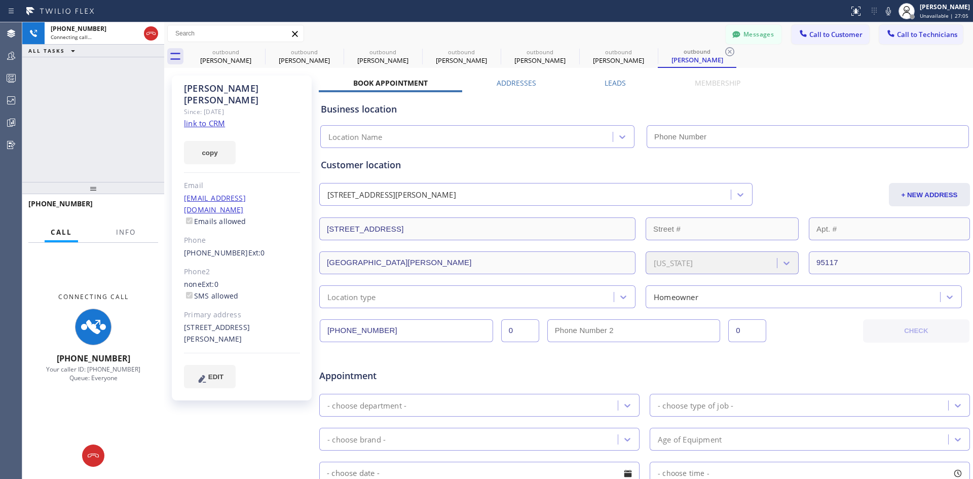
type input "[PHONE_NUMBER]"
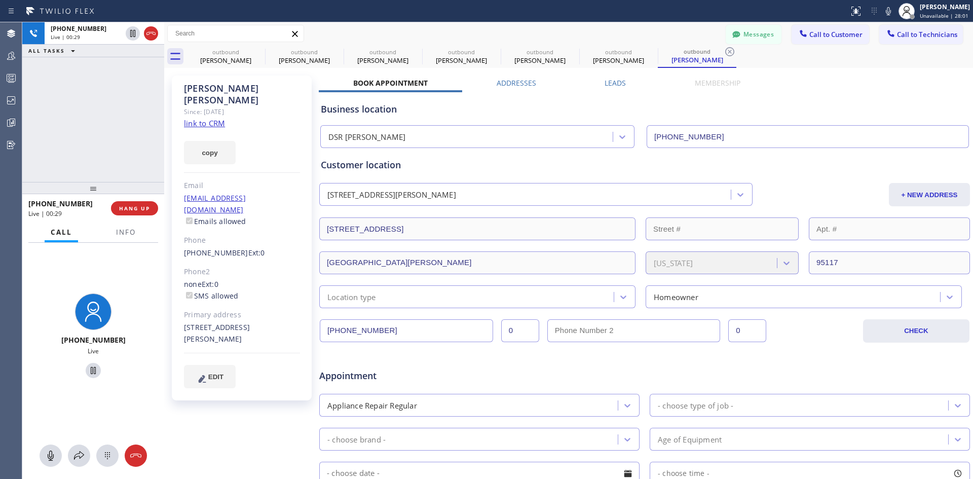
click at [149, 201] on div "[PHONE_NUMBER] Live | 00:29 HANG UP" at bounding box center [93, 208] width 130 height 26
click at [137, 207] on span "HANG UP" at bounding box center [134, 208] width 31 height 7
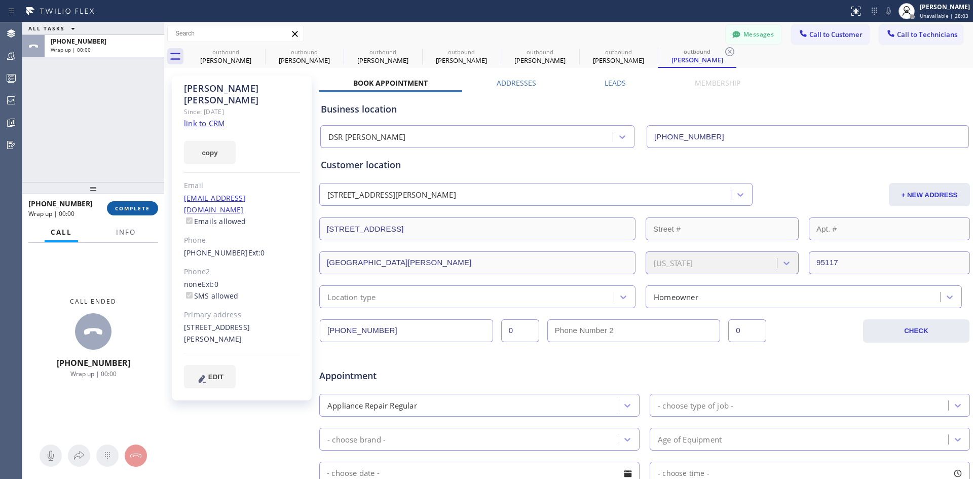
click at [138, 209] on span "COMPLETE" at bounding box center [132, 208] width 35 height 7
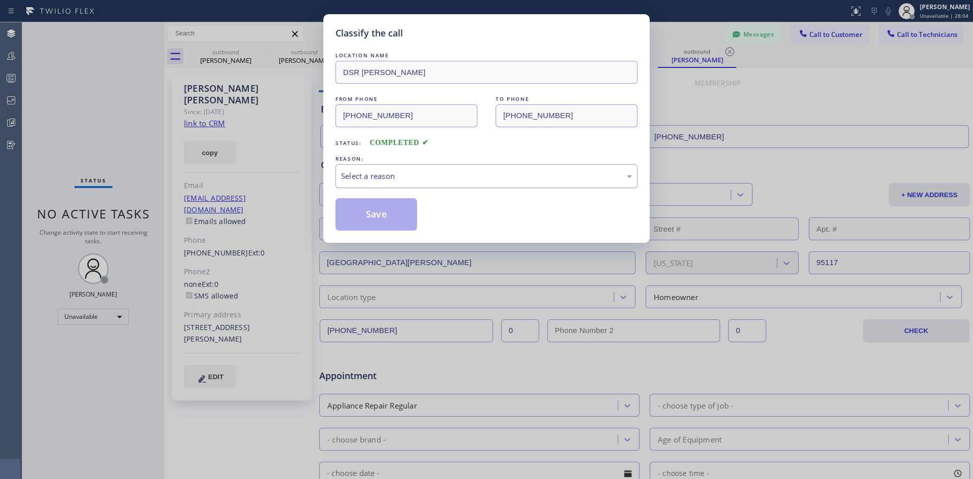
click at [465, 179] on div "Select a reason" at bounding box center [486, 176] width 291 height 12
click at [386, 207] on button "Save" at bounding box center [376, 214] width 82 height 32
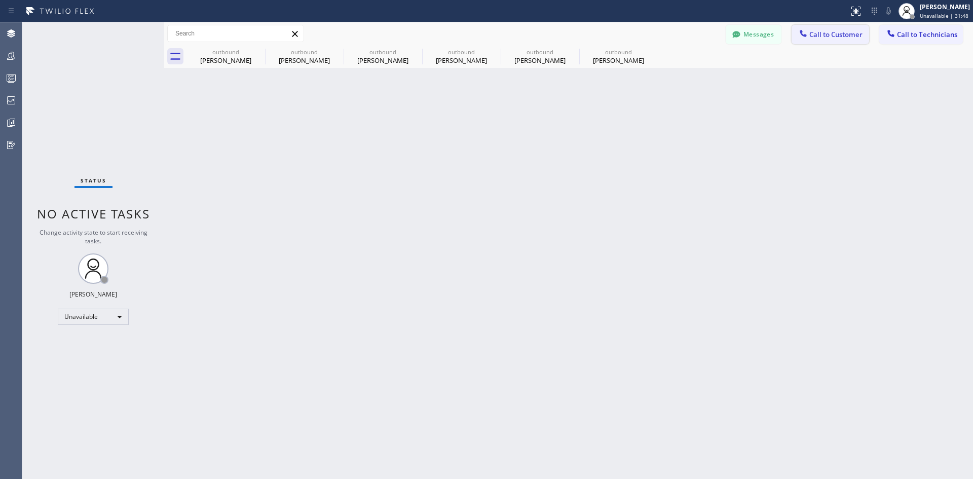
click at [824, 38] on span "Call to Customer" at bounding box center [835, 34] width 53 height 9
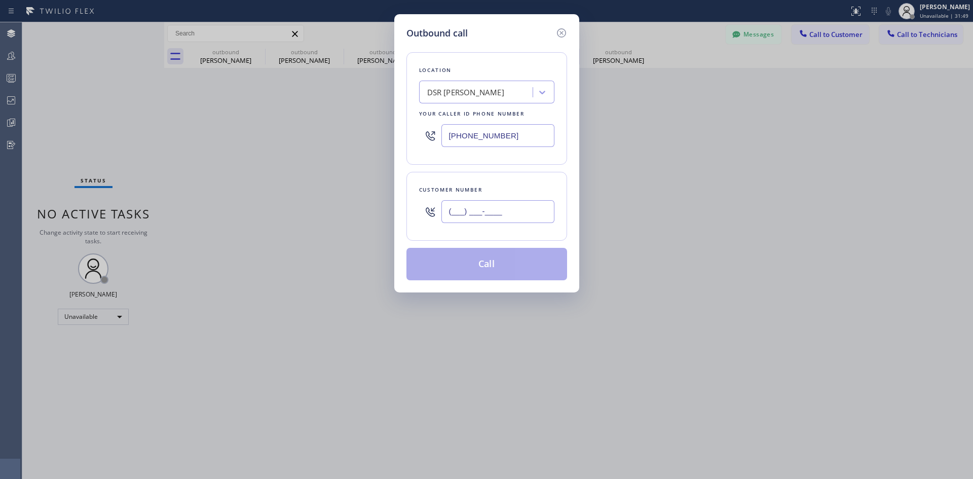
click at [506, 213] on input "(___) ___-____" at bounding box center [497, 211] width 113 height 23
paste input "541) 514-0247"
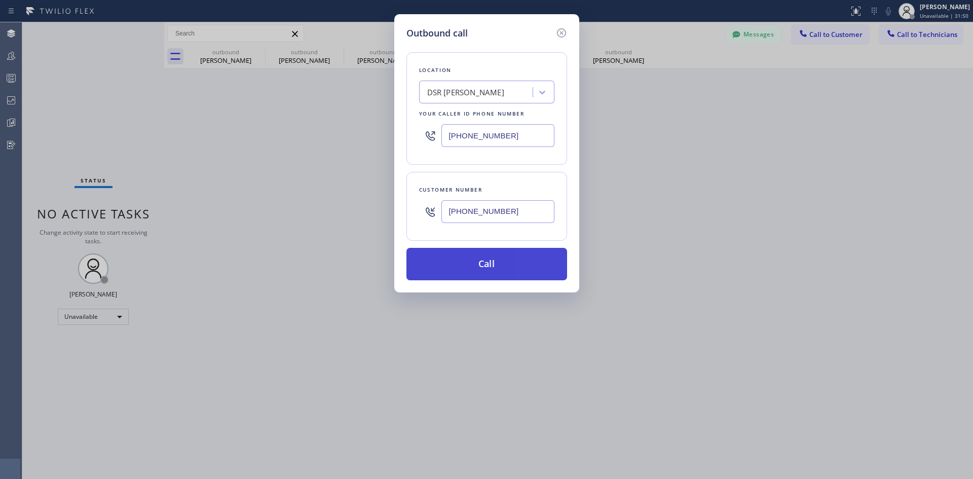
type input "[PHONE_NUMBER]"
click at [491, 267] on button "Call" at bounding box center [486, 264] width 161 height 32
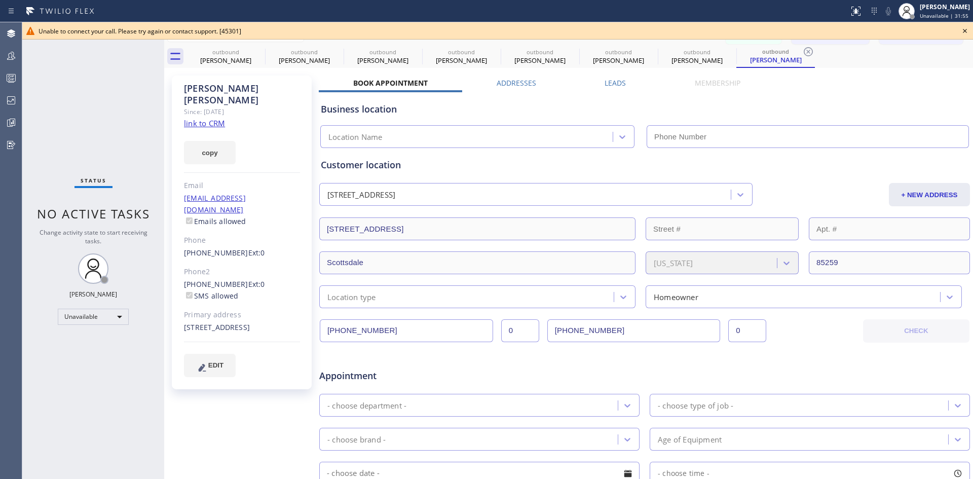
type input "[PHONE_NUMBER]"
click at [964, 30] on icon at bounding box center [964, 31] width 12 height 12
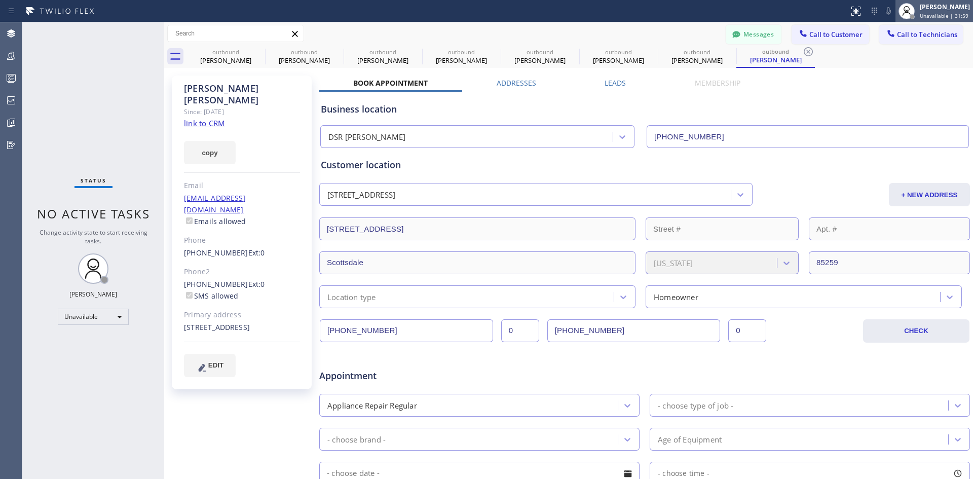
click at [919, 5] on div "[PERSON_NAME]" at bounding box center [944, 7] width 50 height 9
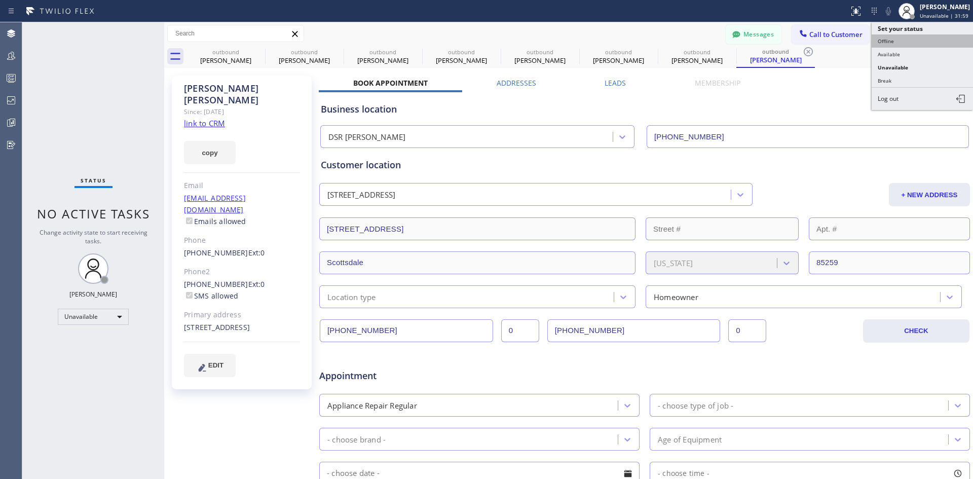
click at [895, 44] on button "Offline" at bounding box center [921, 40] width 101 height 13
